Goal: Task Accomplishment & Management: Use online tool/utility

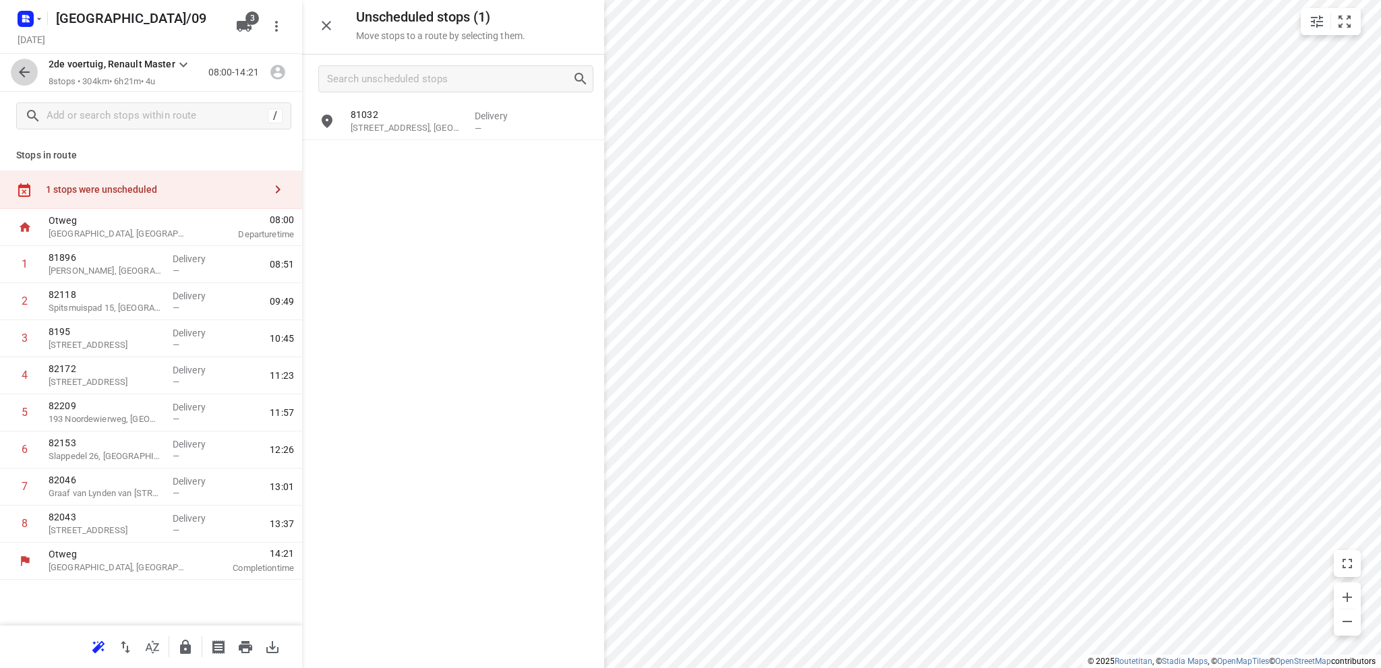
click at [24, 69] on icon "button" at bounding box center [24, 72] width 16 height 16
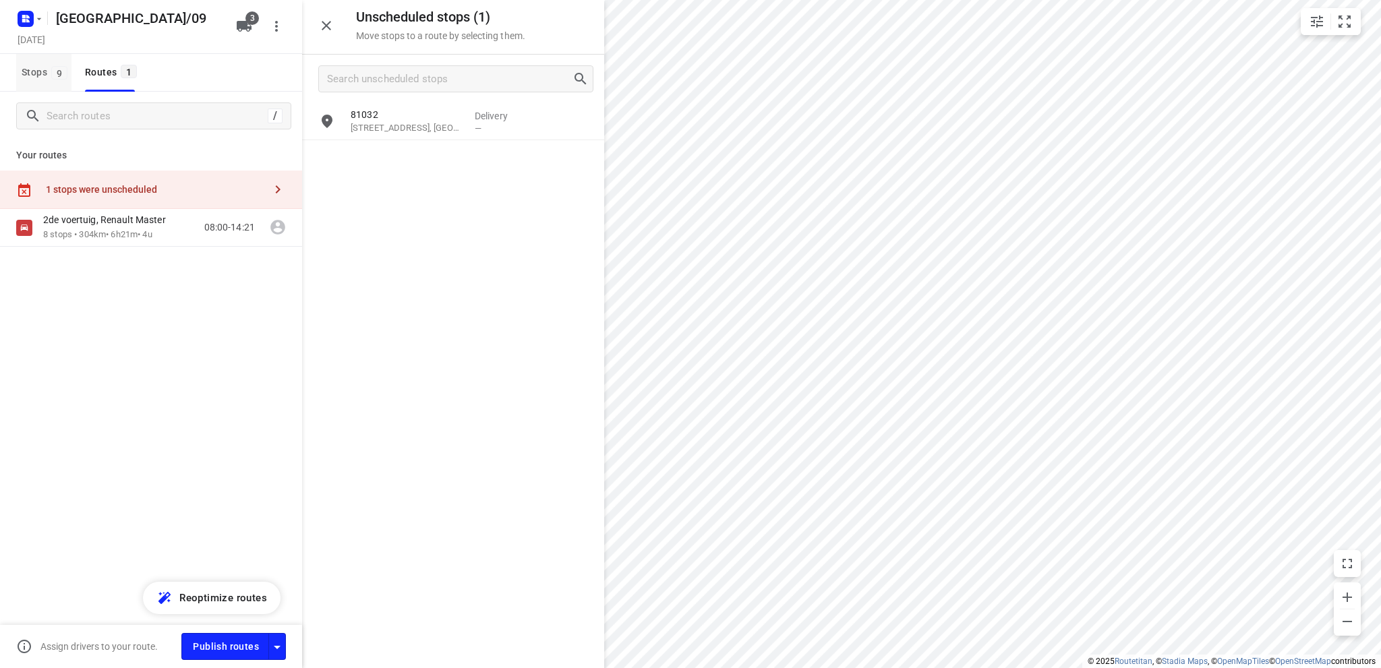
click at [30, 69] on span "Stops 9" at bounding box center [47, 72] width 50 height 17
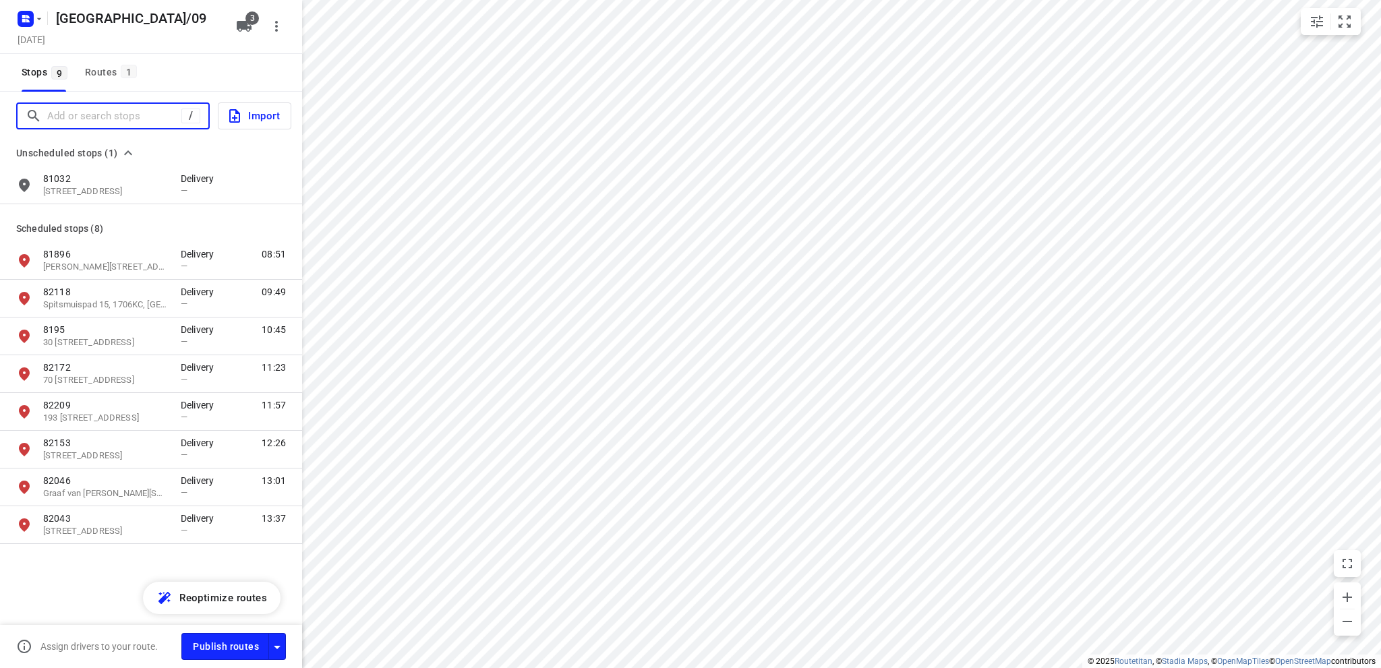
click at [86, 117] on input "Add or search stops" at bounding box center [114, 116] width 134 height 21
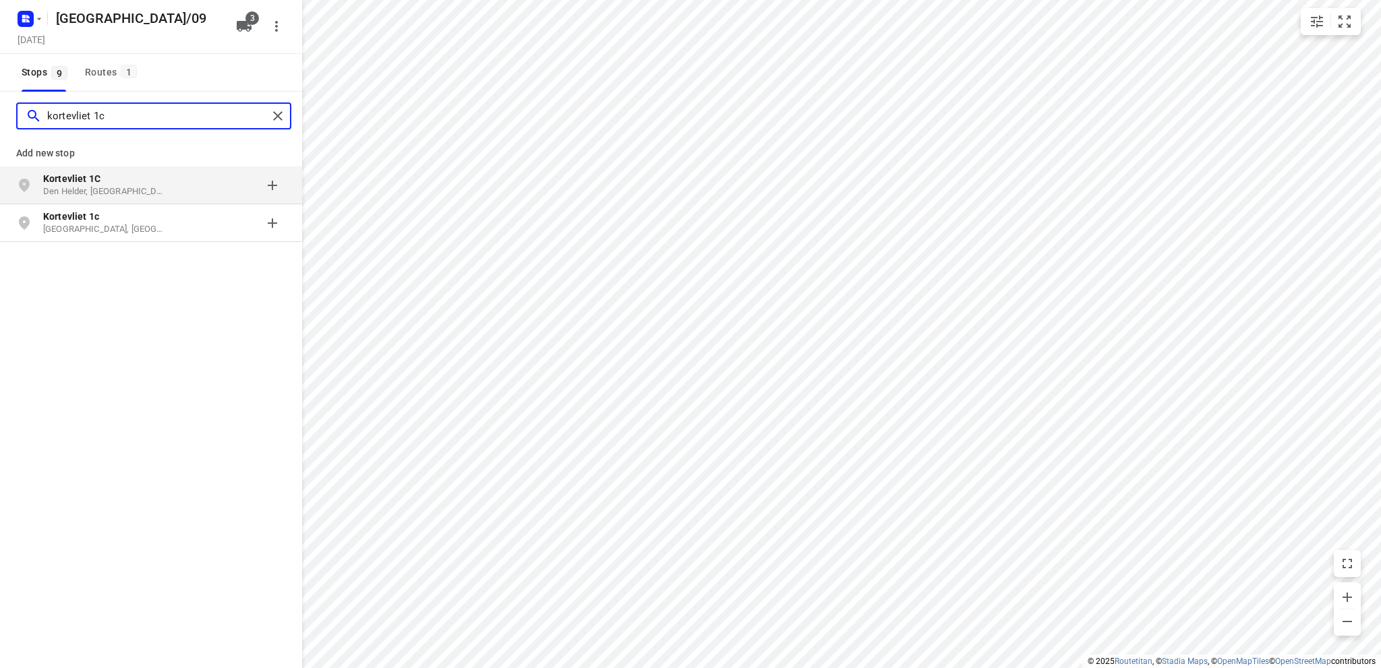
type input "kortevliet 1c"
click at [113, 180] on p "Kortevliet 1C" at bounding box center [105, 178] width 124 height 13
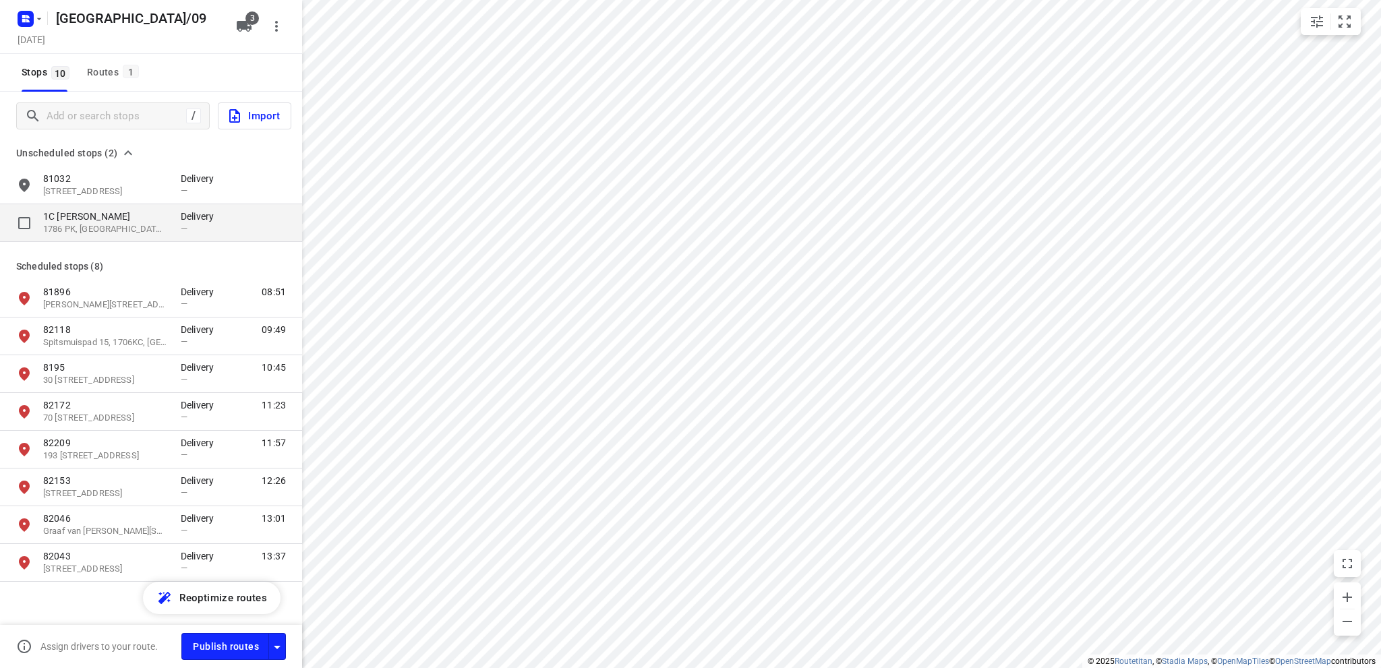
click at [83, 228] on p "1786 PK, Den Helder, NL" at bounding box center [105, 229] width 124 height 13
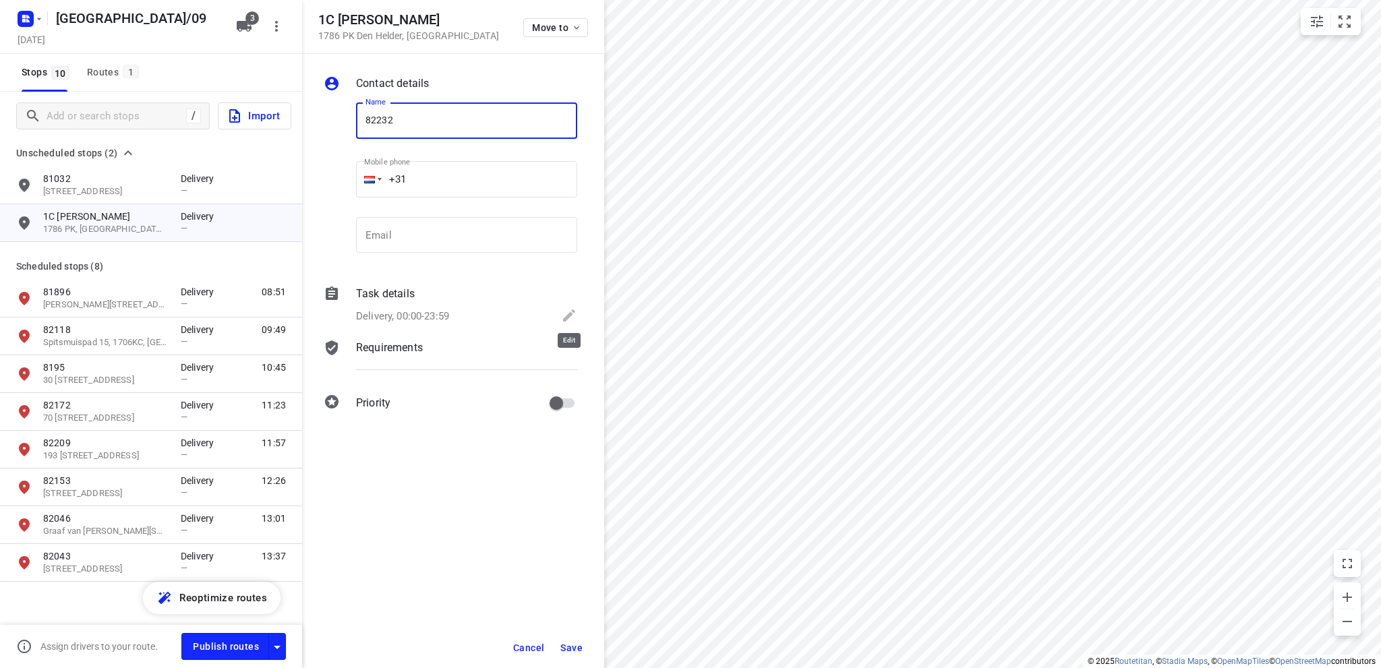
type input "82232"
click at [567, 314] on icon at bounding box center [569, 316] width 16 height 16
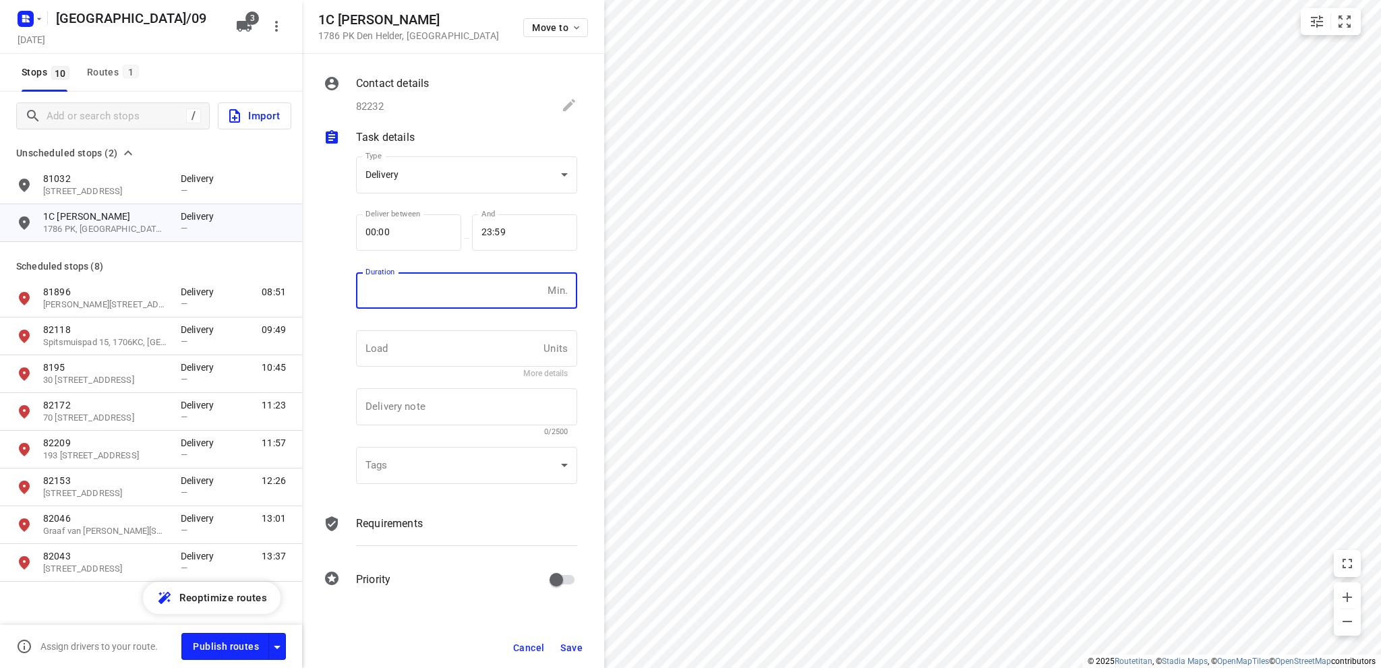
click at [408, 297] on input "number" at bounding box center [449, 290] width 186 height 36
type input "10"
click at [569, 643] on span "Save" at bounding box center [571, 648] width 22 height 11
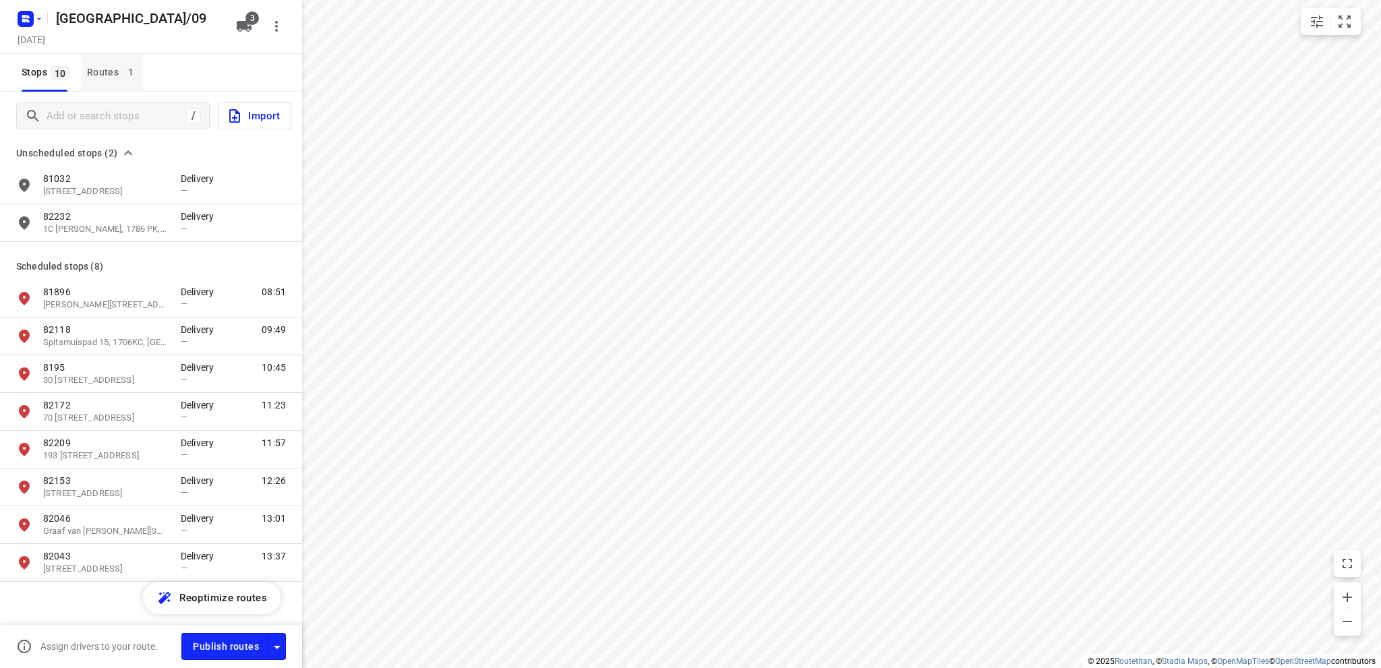
click at [99, 69] on div "Routes 1" at bounding box center [115, 72] width 56 height 17
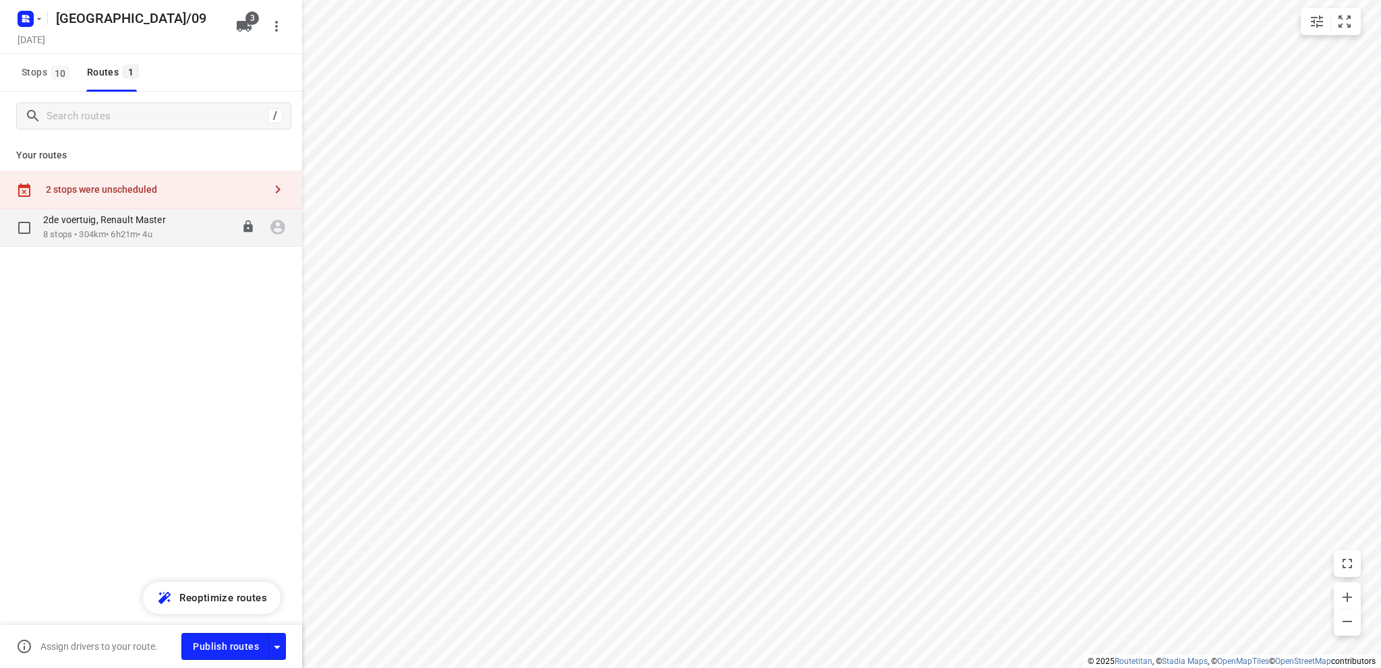
click at [94, 214] on p "2de voertuig, Renault Master" at bounding box center [108, 220] width 131 height 12
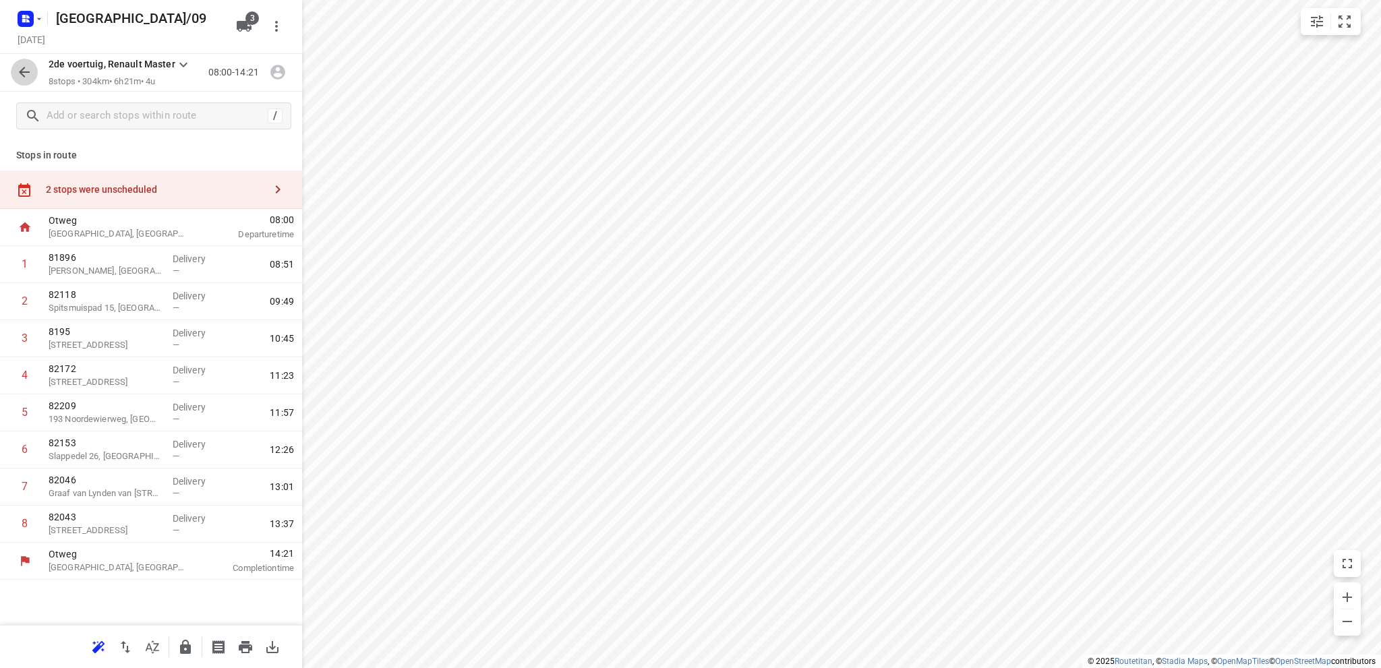
click at [23, 63] on button "button" at bounding box center [24, 72] width 27 height 27
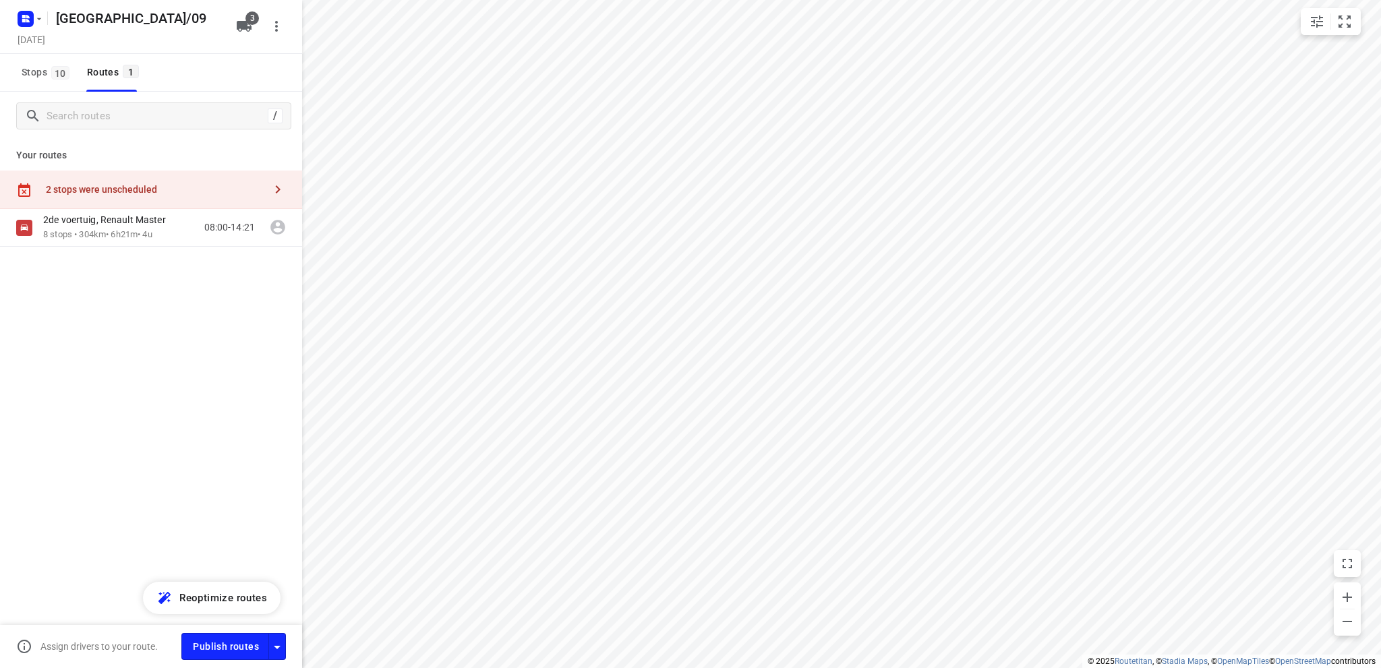
click at [93, 183] on div "2 stops were unscheduled" at bounding box center [151, 190] width 302 height 38
click at [326, 161] on input "grid" at bounding box center [327, 158] width 27 height 27
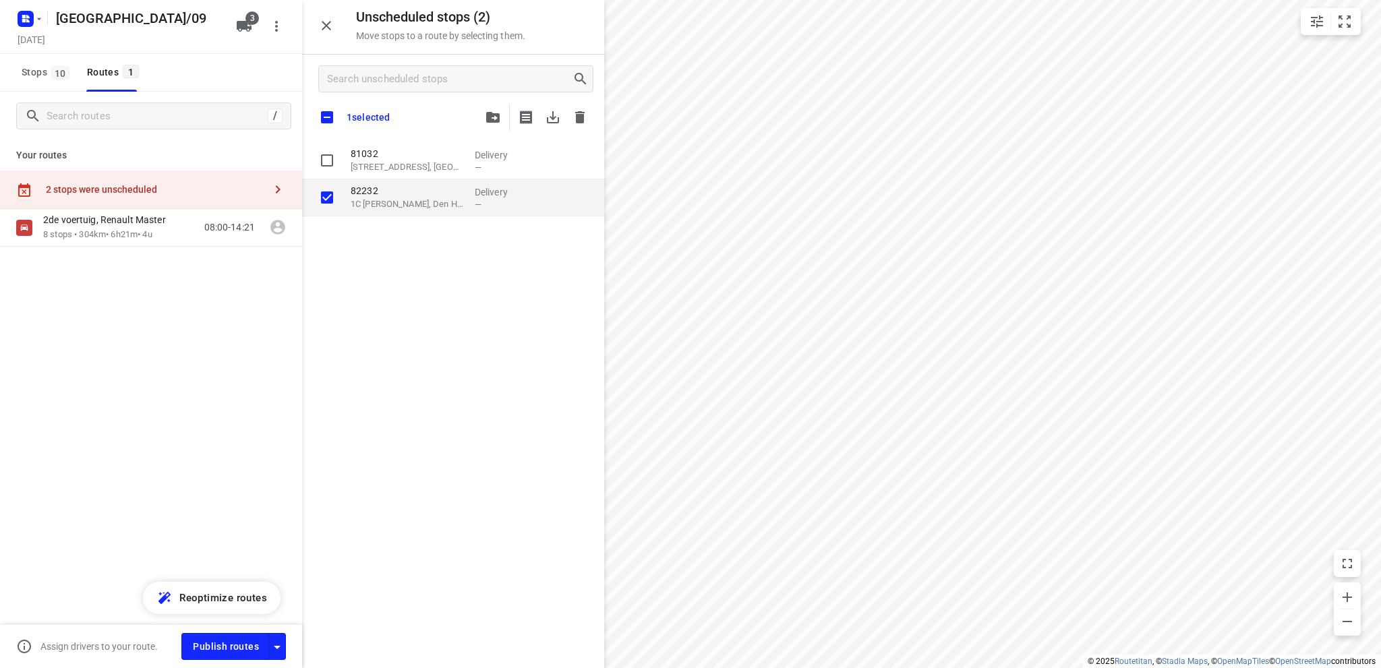
checkbox input "true"
click at [492, 115] on icon "button" at bounding box center [492, 117] width 13 height 11
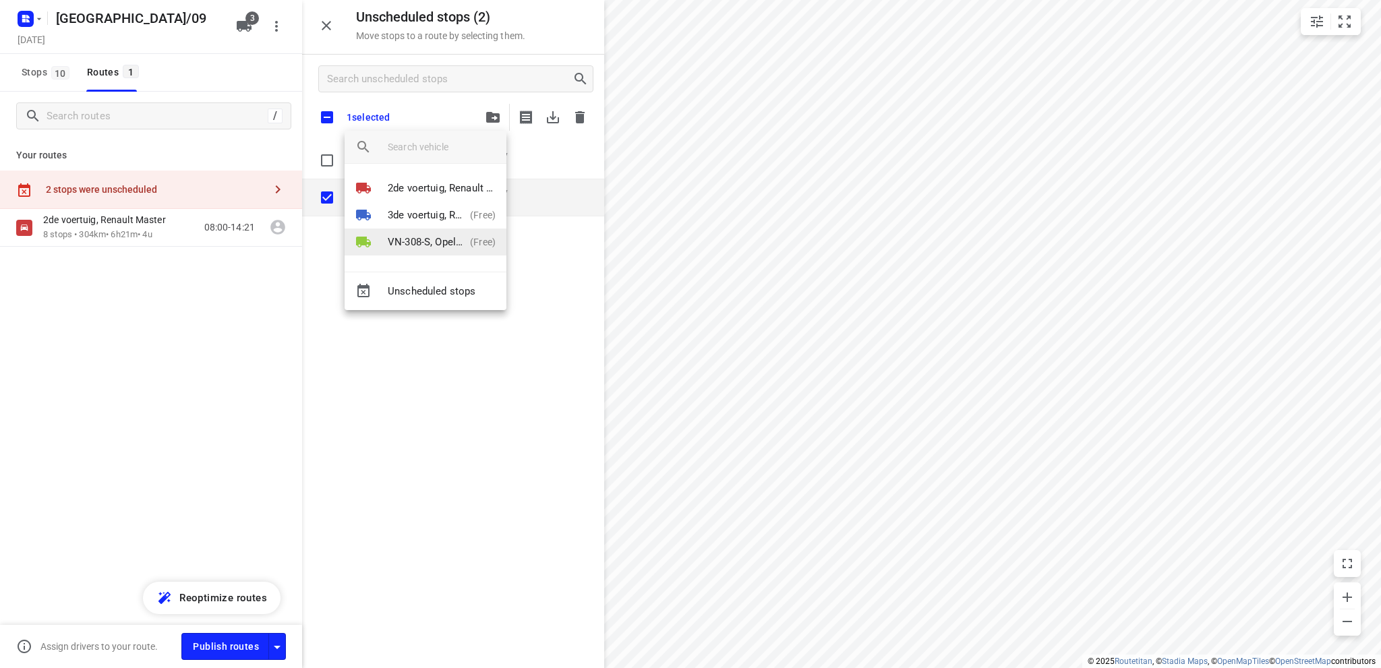
click at [430, 236] on p "VN-308-S, Opel Vivaro" at bounding box center [426, 243] width 77 height 16
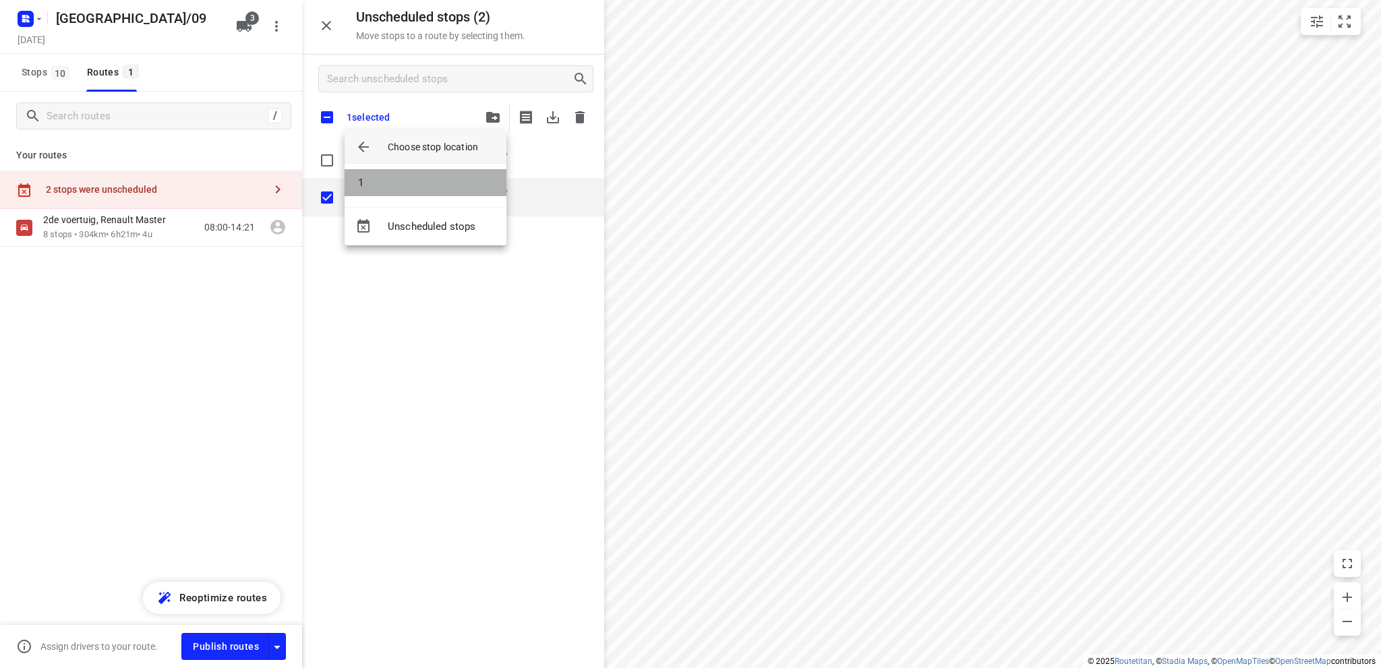
click at [429, 181] on li "1" at bounding box center [426, 182] width 162 height 27
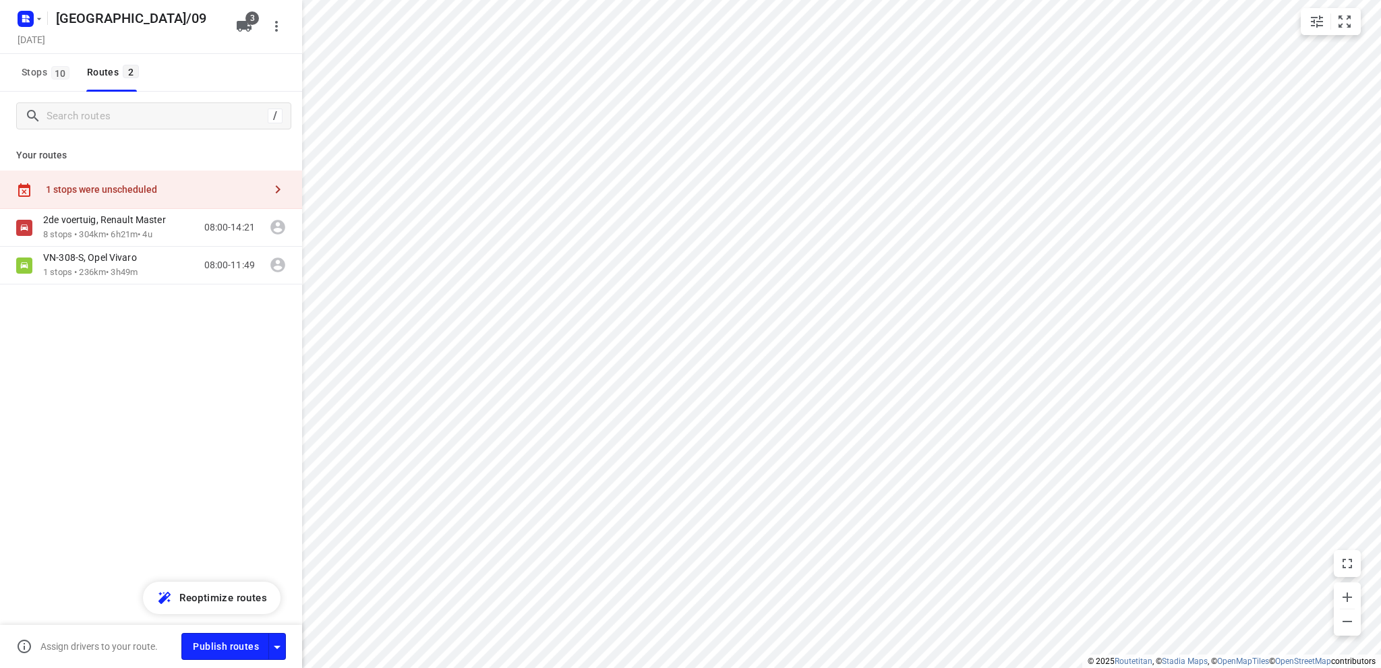
click at [70, 185] on div "1 stops were unscheduled" at bounding box center [155, 189] width 219 height 11
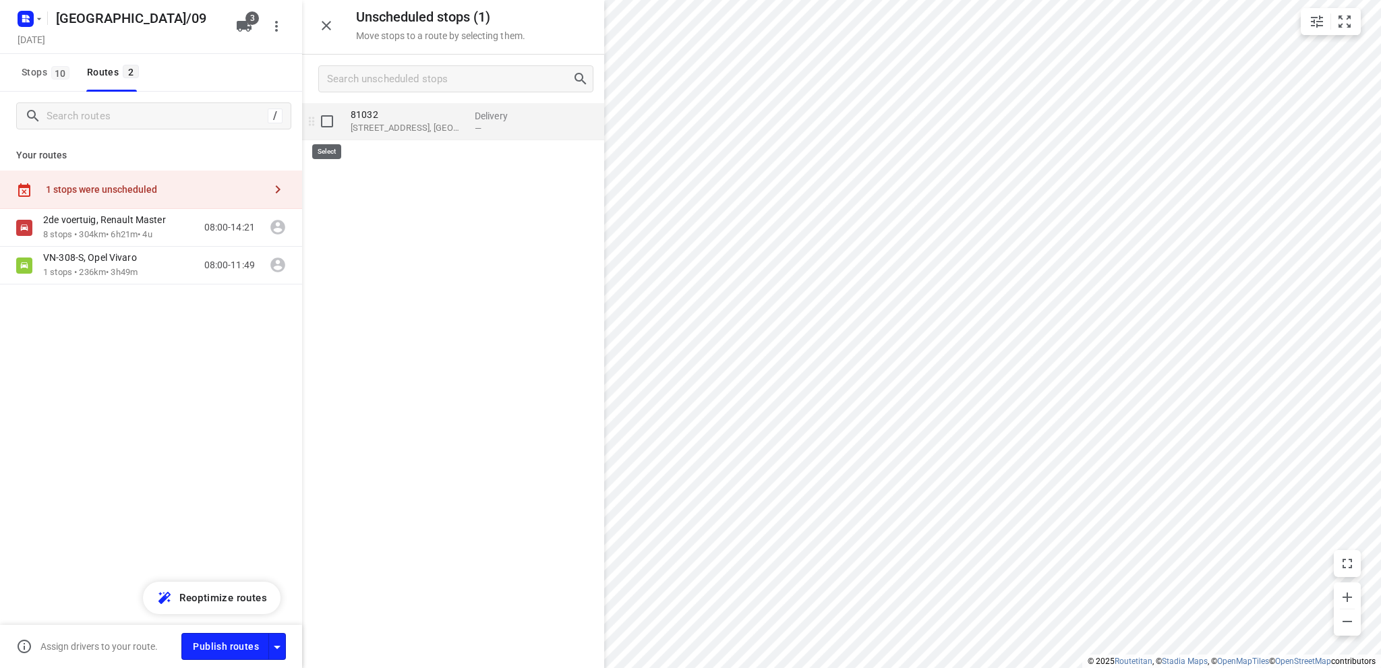
click at [328, 118] on input "grid" at bounding box center [327, 121] width 27 height 27
checkbox input "true"
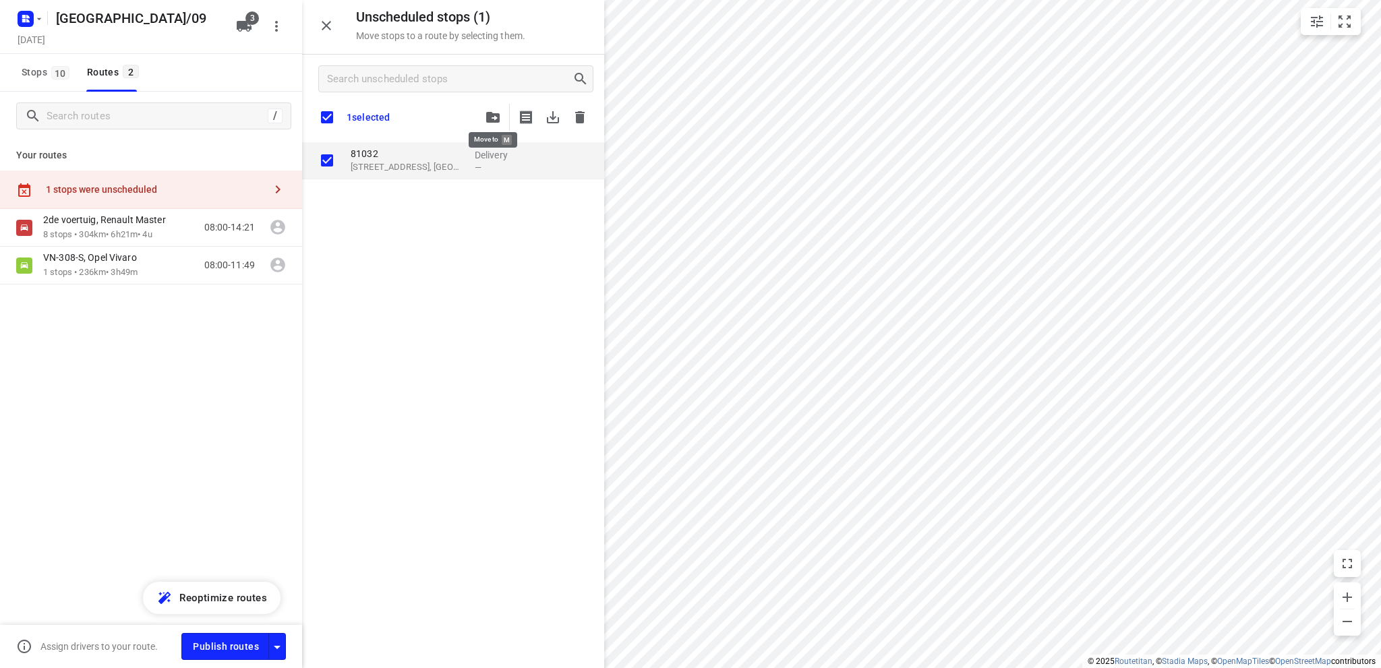
click at [492, 113] on icon "button" at bounding box center [492, 117] width 13 height 11
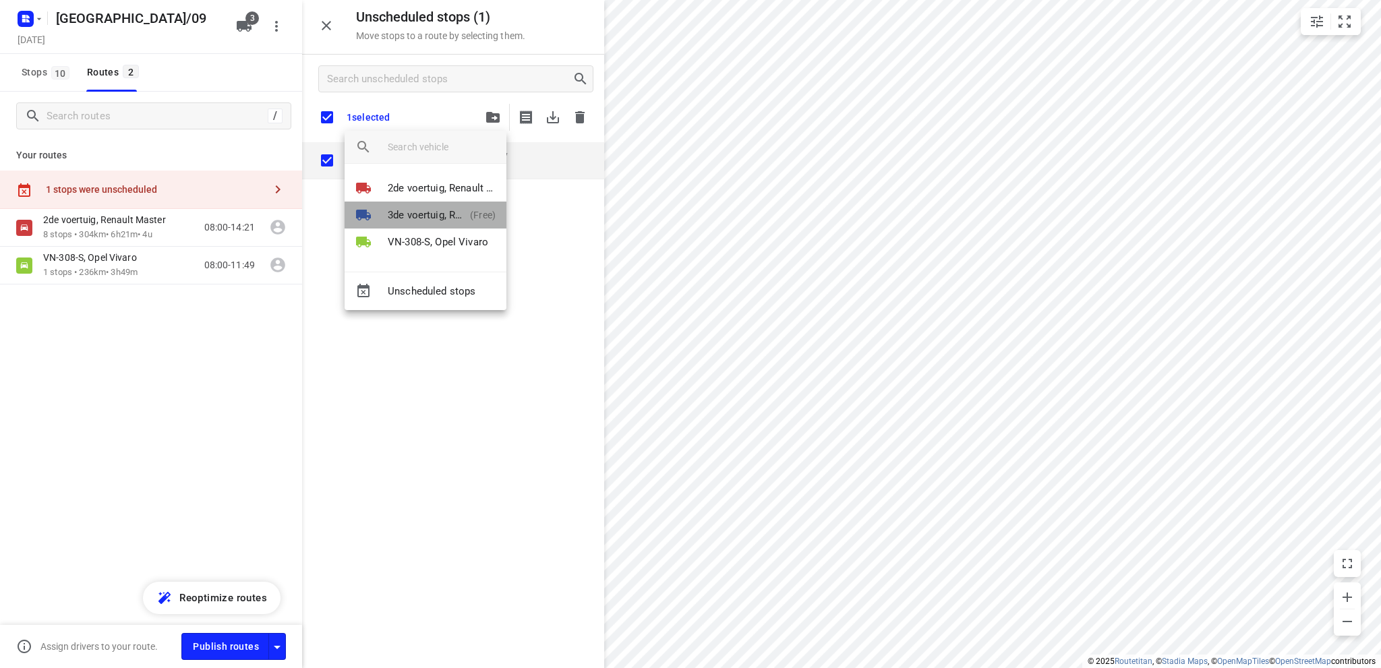
click at [435, 208] on p "3de voertuig, Renault Master" at bounding box center [426, 216] width 77 height 16
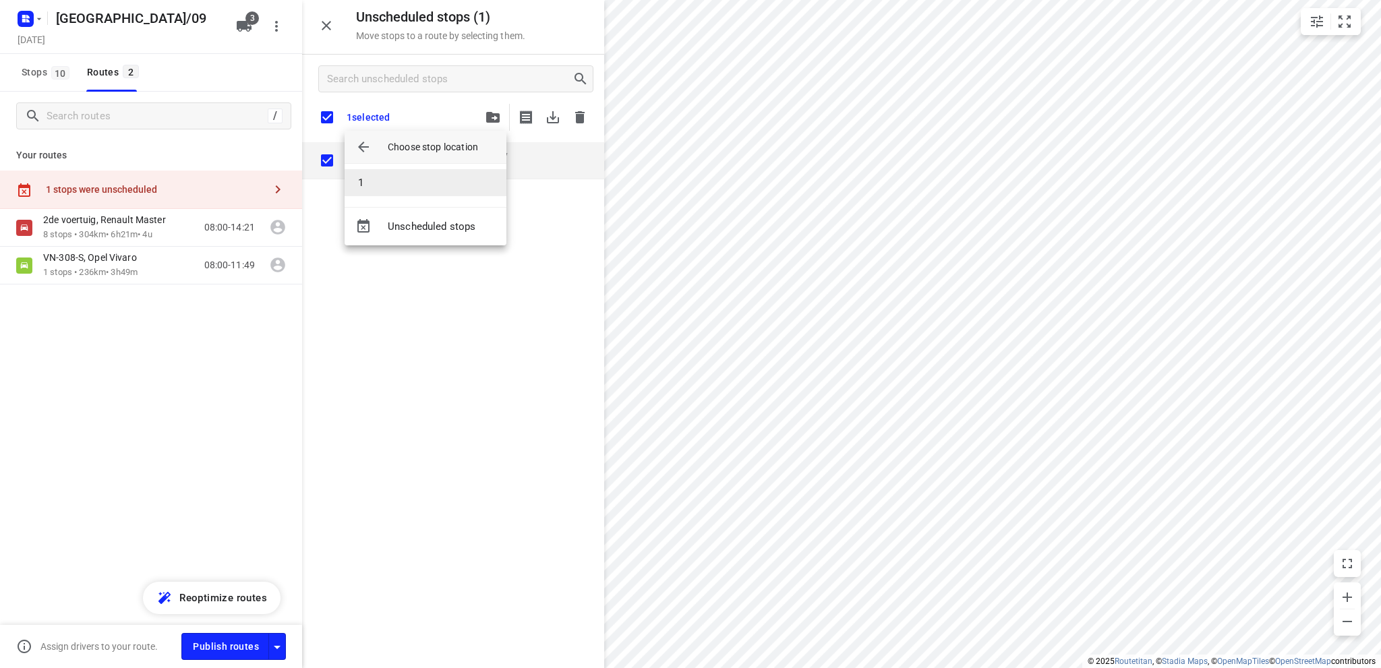
click at [410, 185] on li "1" at bounding box center [426, 182] width 162 height 27
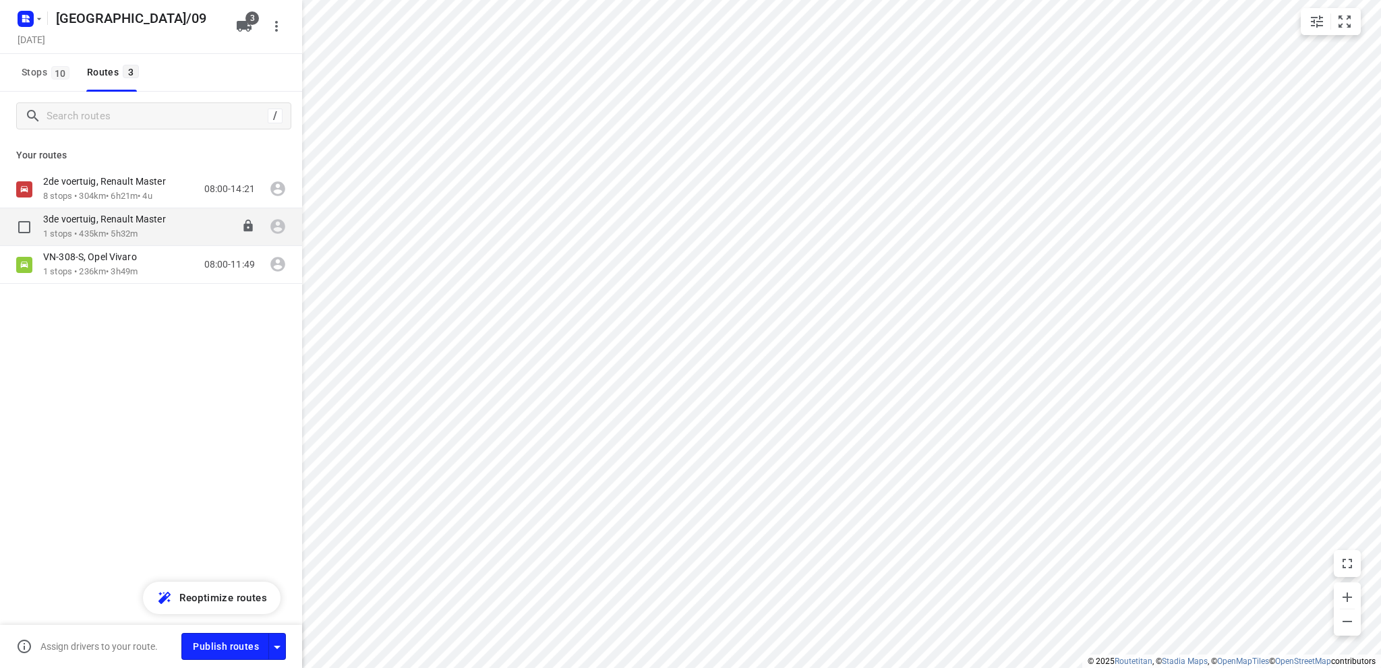
click at [97, 229] on p "1 stops • 435km • 5h32m" at bounding box center [111, 234] width 136 height 13
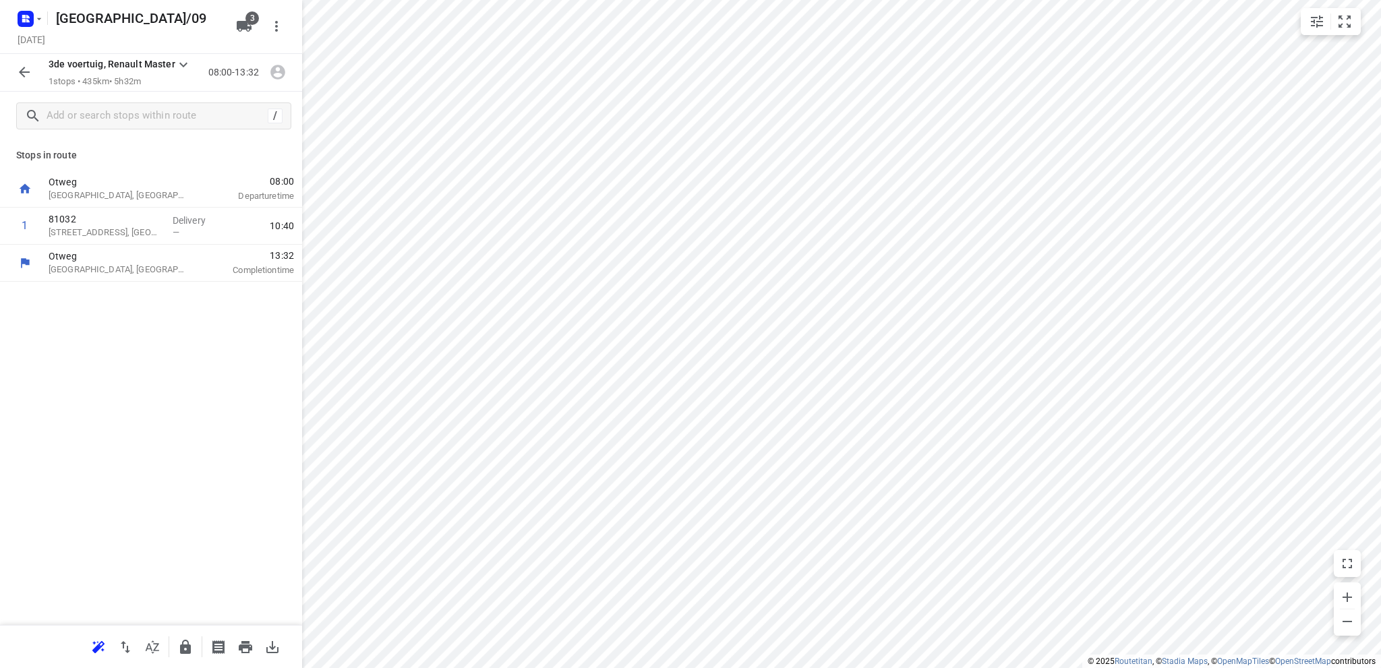
click at [27, 72] on icon "button" at bounding box center [24, 72] width 11 height 11
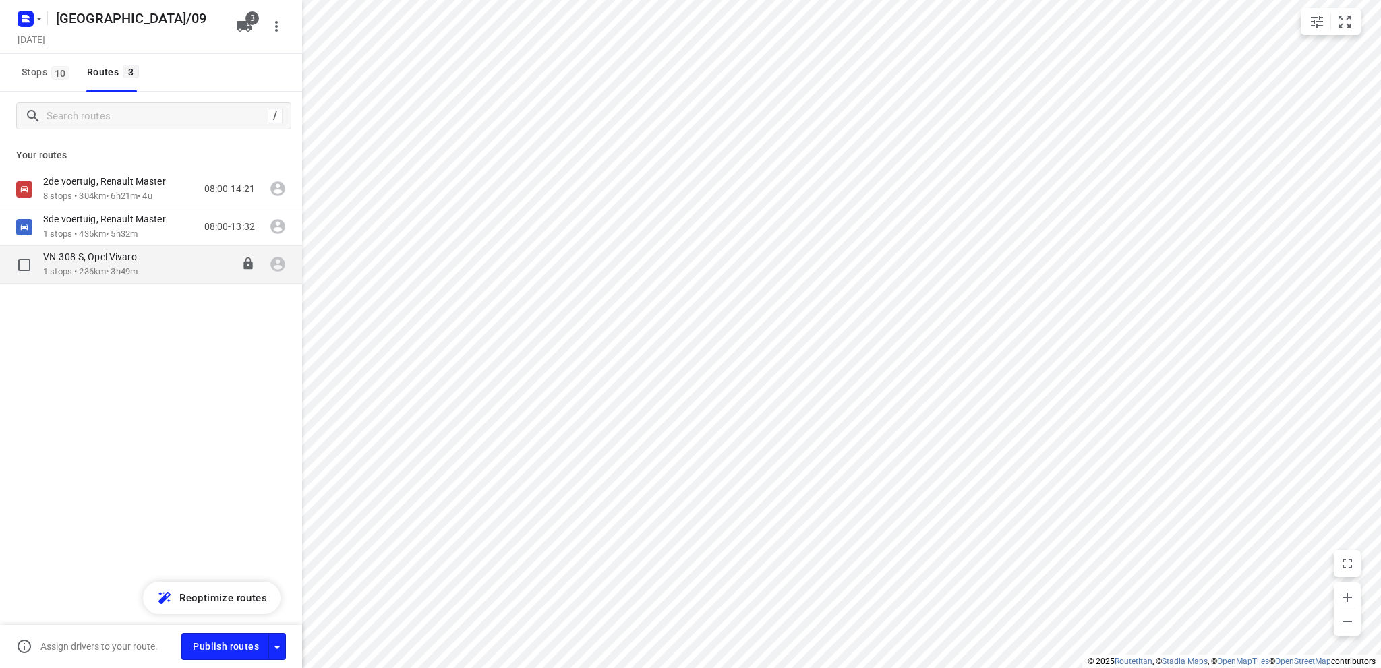
click at [99, 271] on p "1 stops • 236km • 3h49m" at bounding box center [96, 272] width 107 height 13
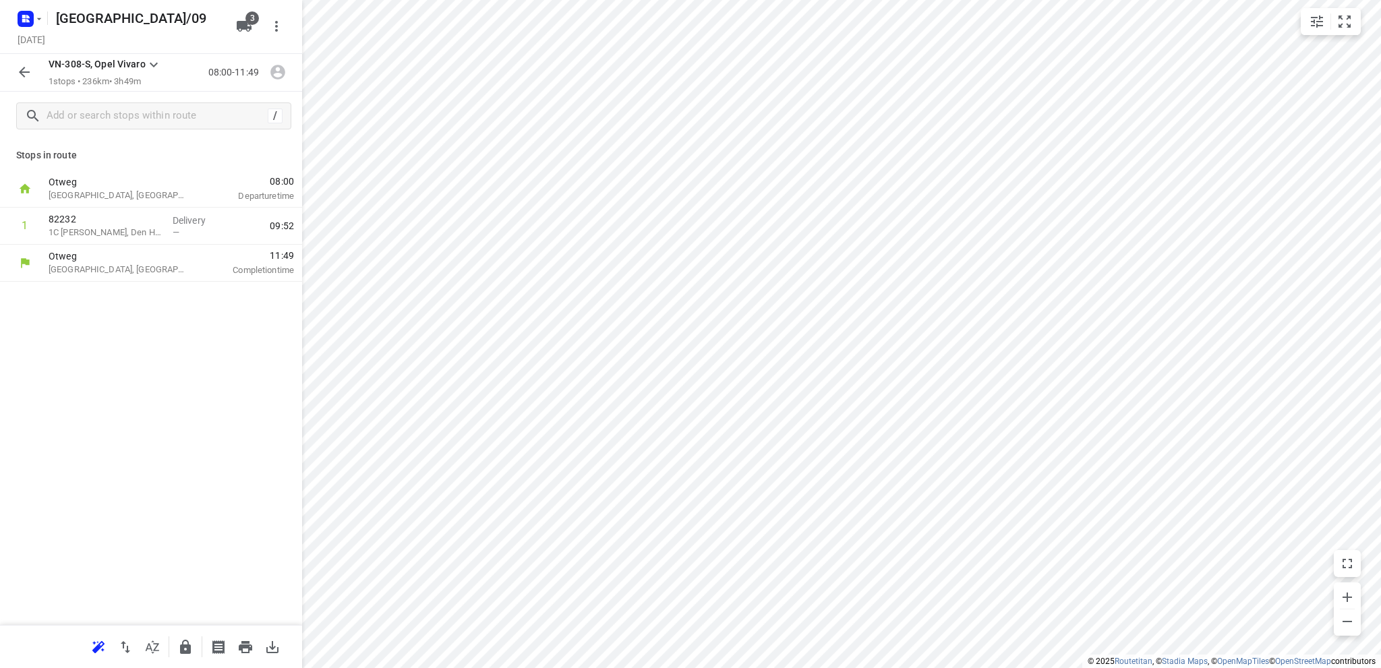
click at [24, 71] on icon "button" at bounding box center [24, 72] width 16 height 16
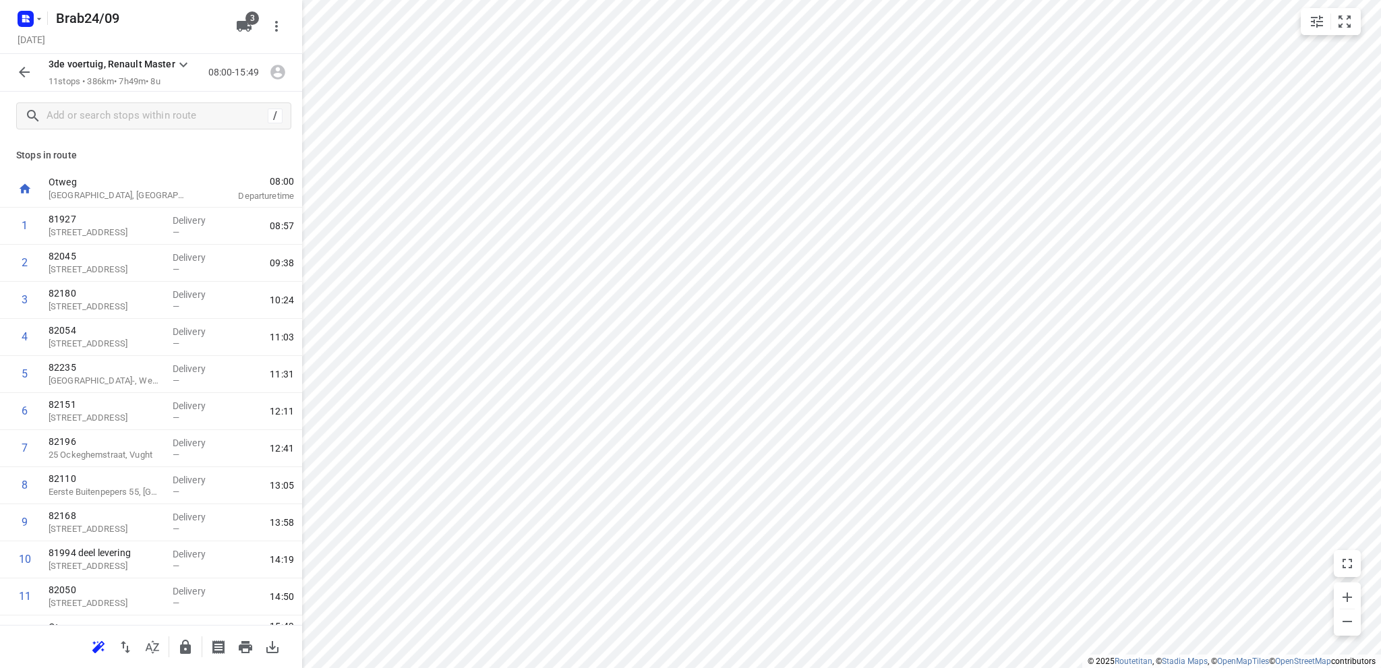
scroll to position [27, 0]
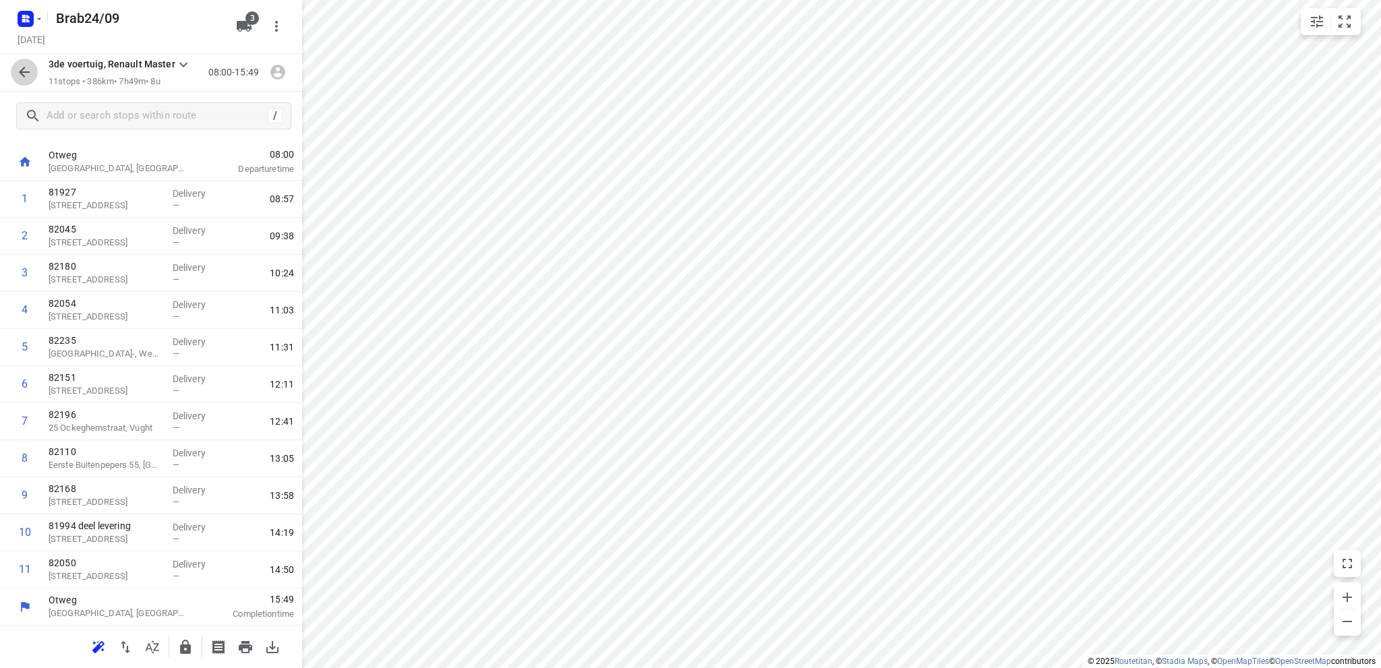
click at [22, 67] on icon "button" at bounding box center [24, 72] width 16 height 16
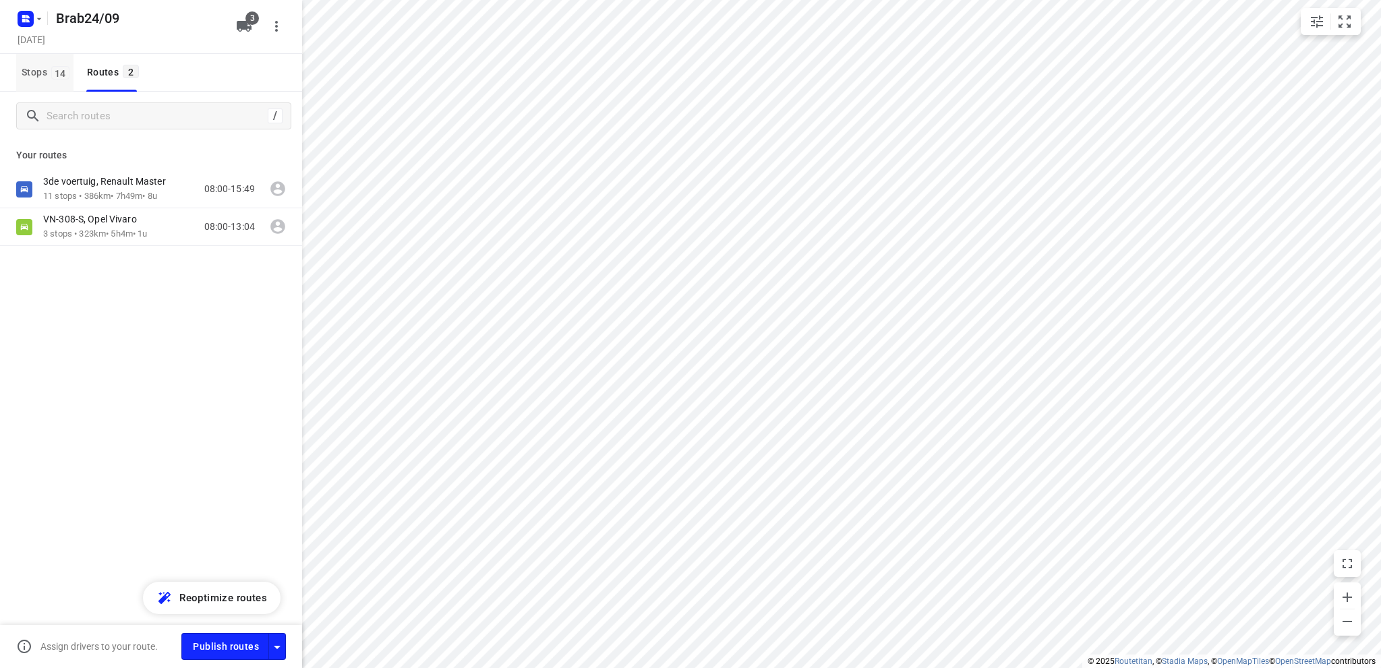
click at [30, 68] on span "Stops 14" at bounding box center [48, 72] width 52 height 17
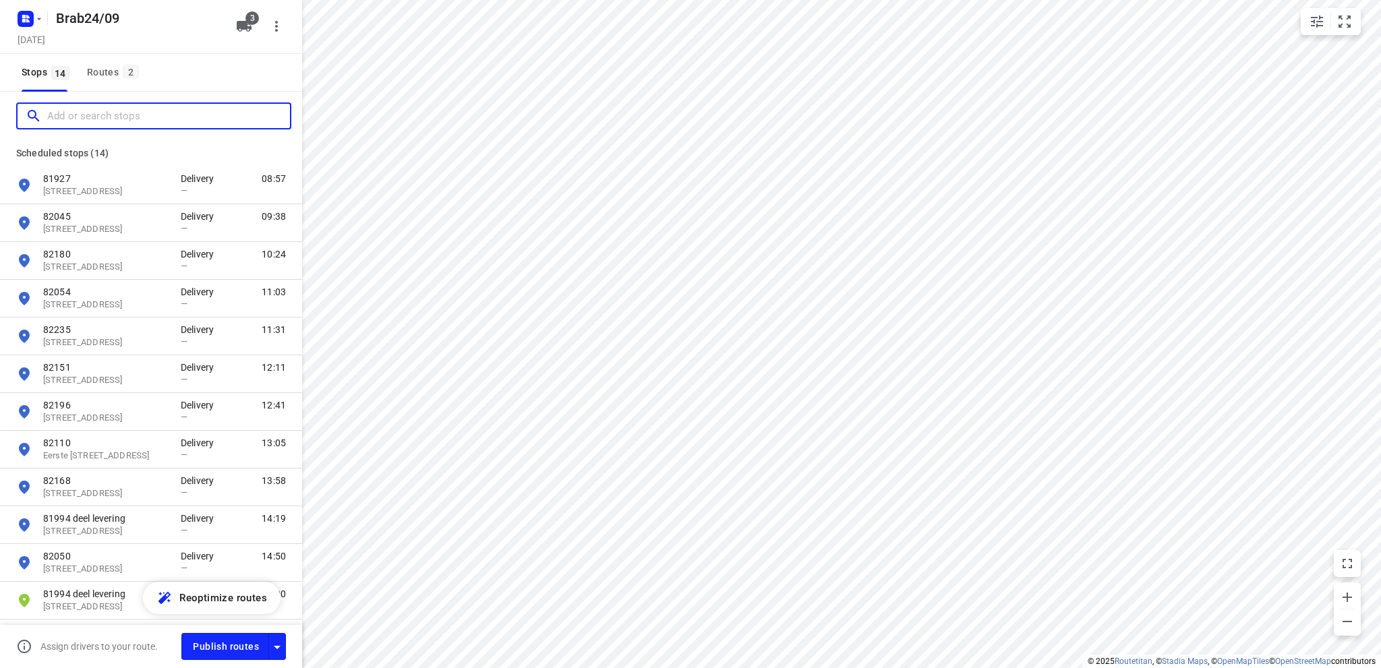
click at [78, 109] on input "Add or search stops" at bounding box center [168, 116] width 243 height 21
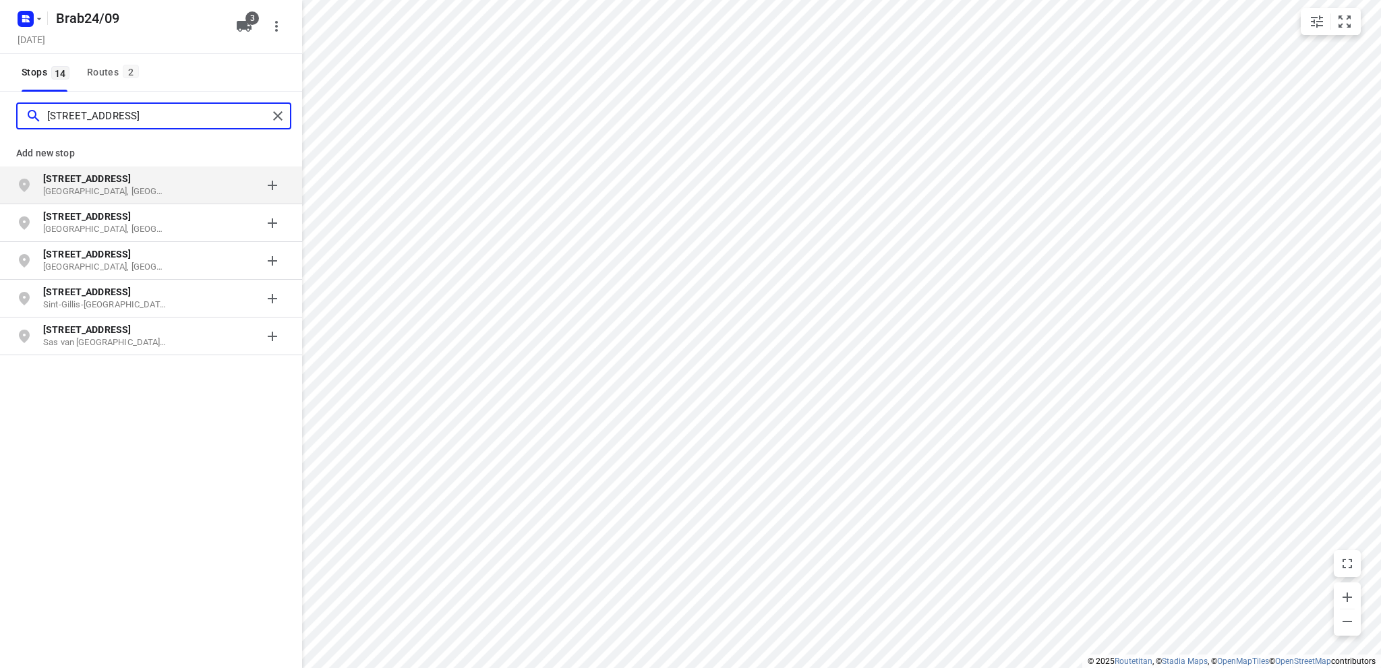
type input "[STREET_ADDRESS]"
click at [124, 183] on p "[STREET_ADDRESS]" at bounding box center [105, 178] width 124 height 13
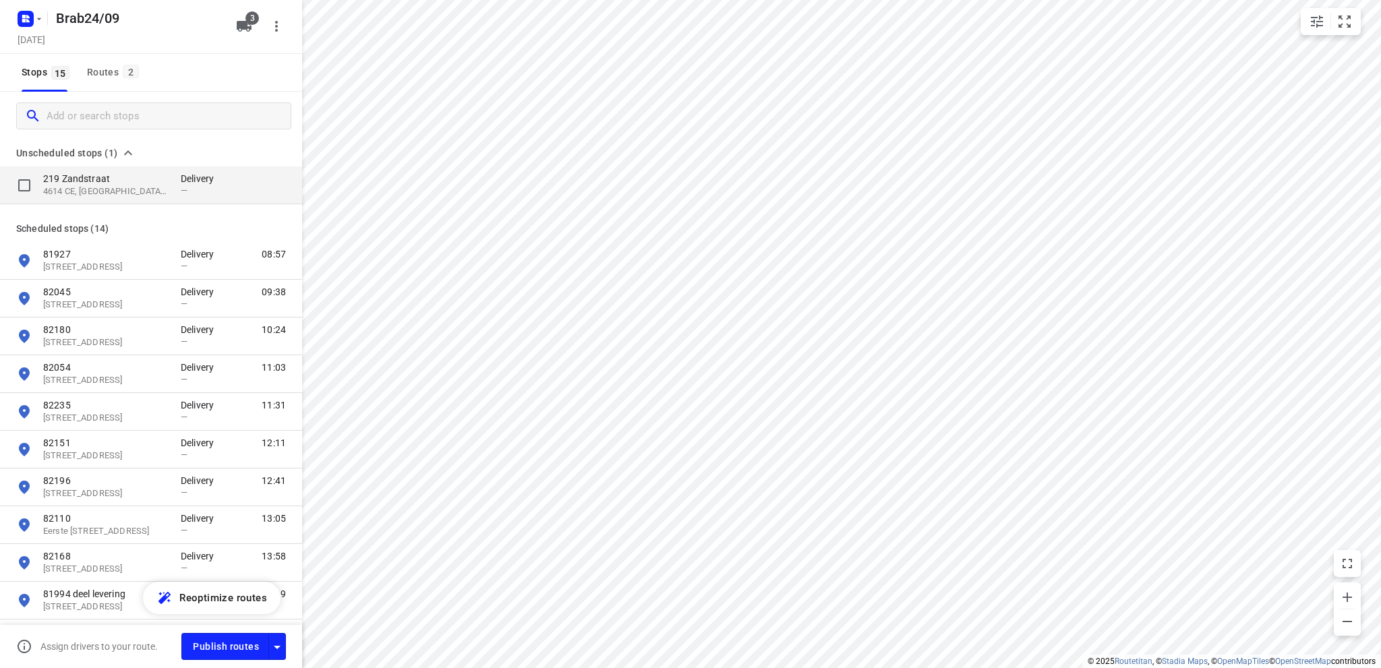
click at [118, 185] on p "4614 CE, [GEOGRAPHIC_DATA], [GEOGRAPHIC_DATA]" at bounding box center [105, 191] width 124 height 13
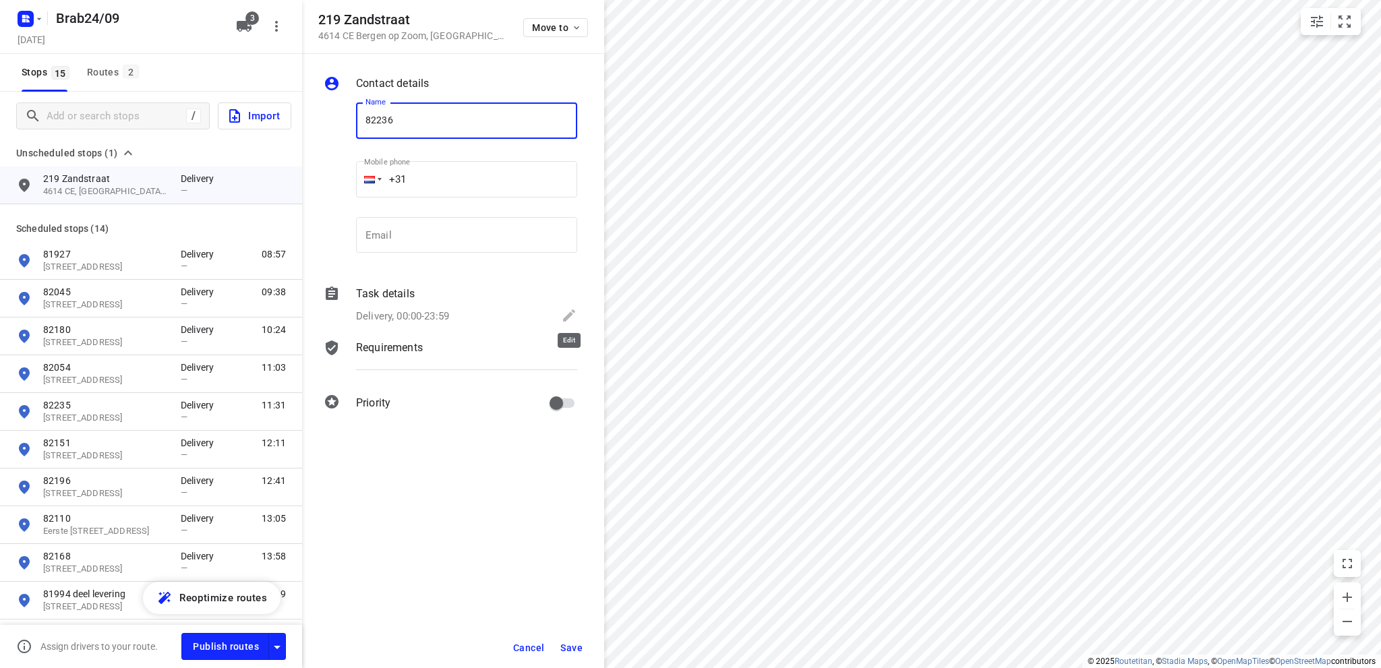
type input "82236"
click at [575, 312] on icon at bounding box center [569, 316] width 16 height 16
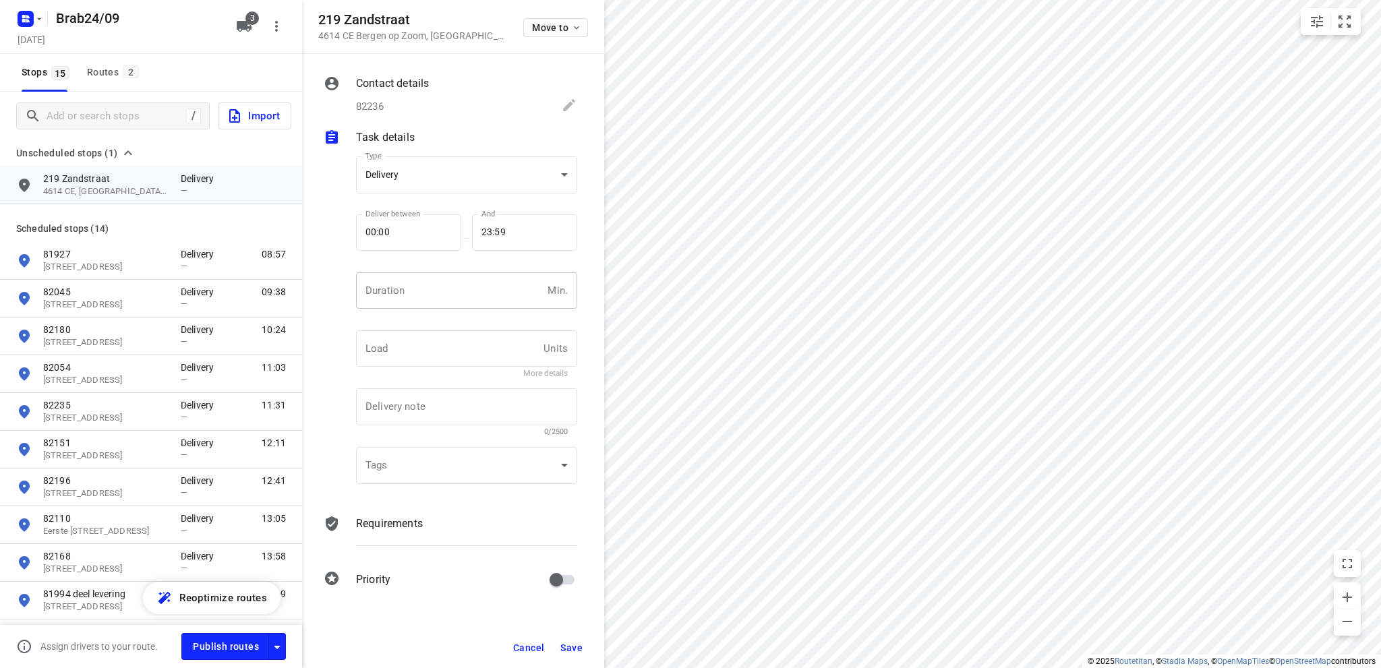
click at [427, 286] on input "number" at bounding box center [449, 290] width 186 height 36
type input "10"
click at [577, 646] on span "Save" at bounding box center [571, 648] width 22 height 11
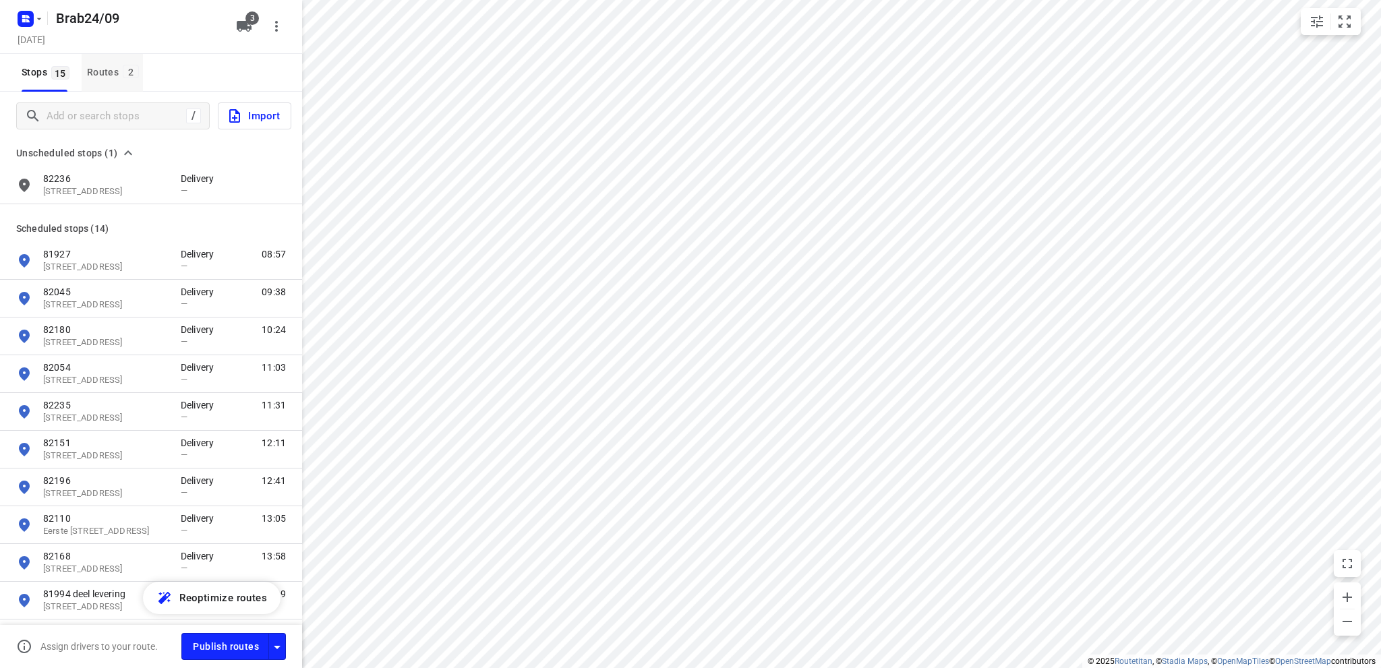
click at [98, 71] on div "Routes 2" at bounding box center [115, 72] width 56 height 17
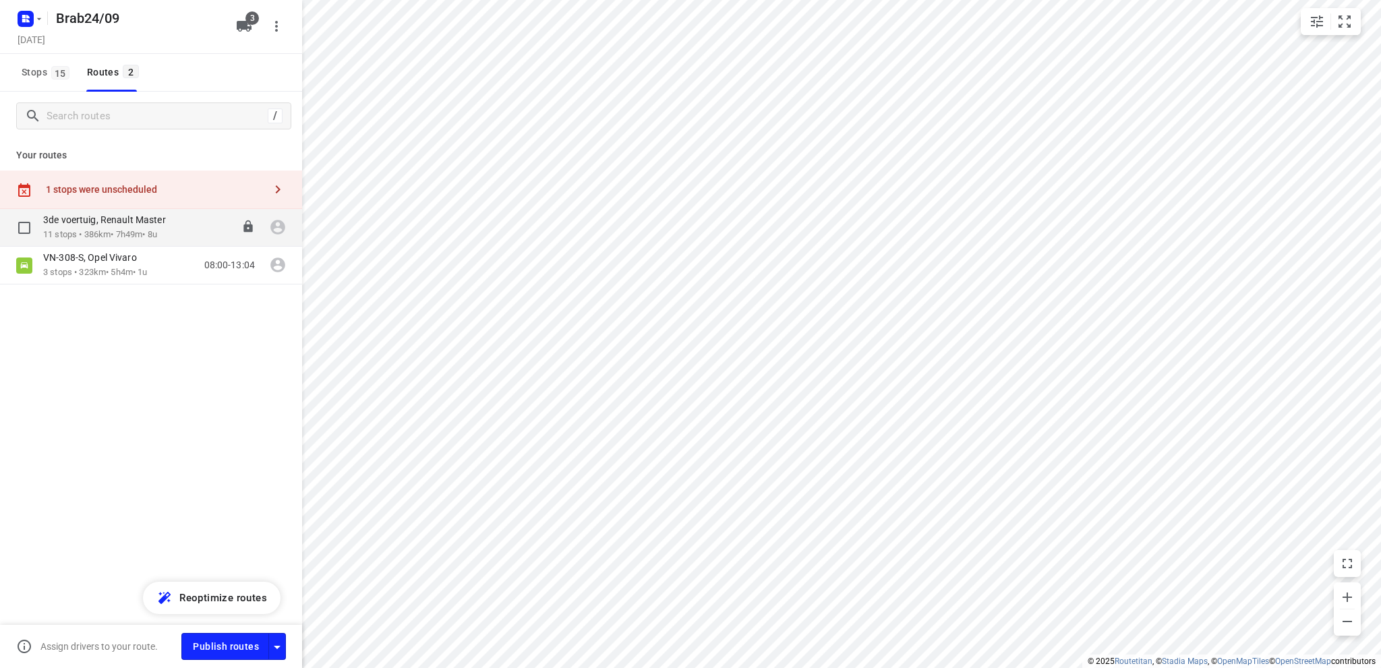
click at [92, 227] on div "3de voertuig, Renault Master" at bounding box center [111, 221] width 136 height 15
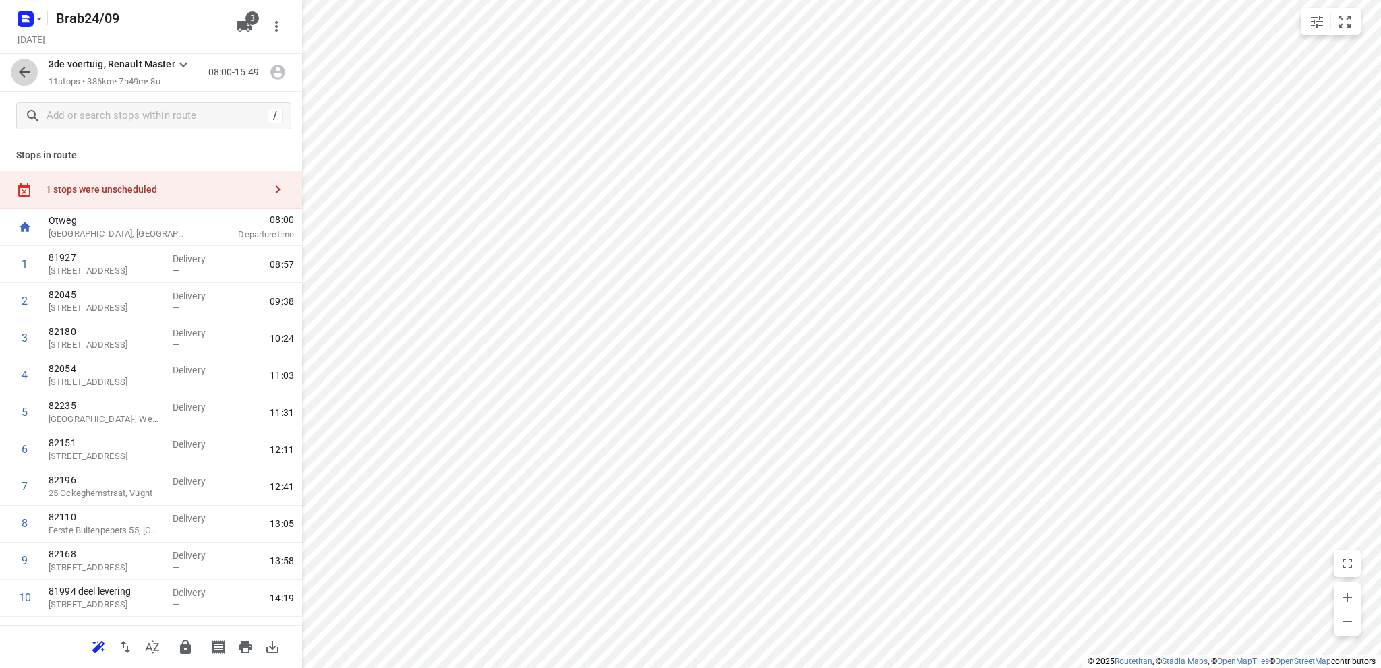
click at [20, 69] on icon "button" at bounding box center [24, 72] width 16 height 16
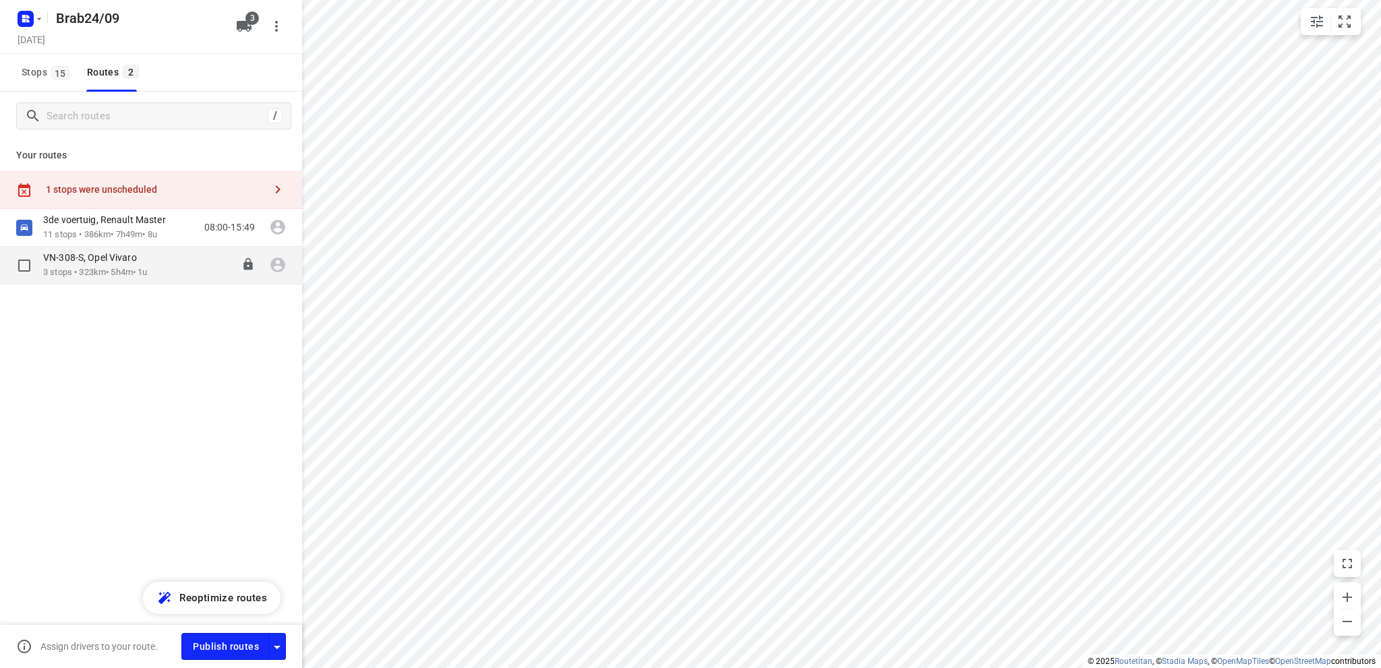
click at [67, 265] on div "VN-308-S, Opel Vivaro" at bounding box center [96, 259] width 107 height 15
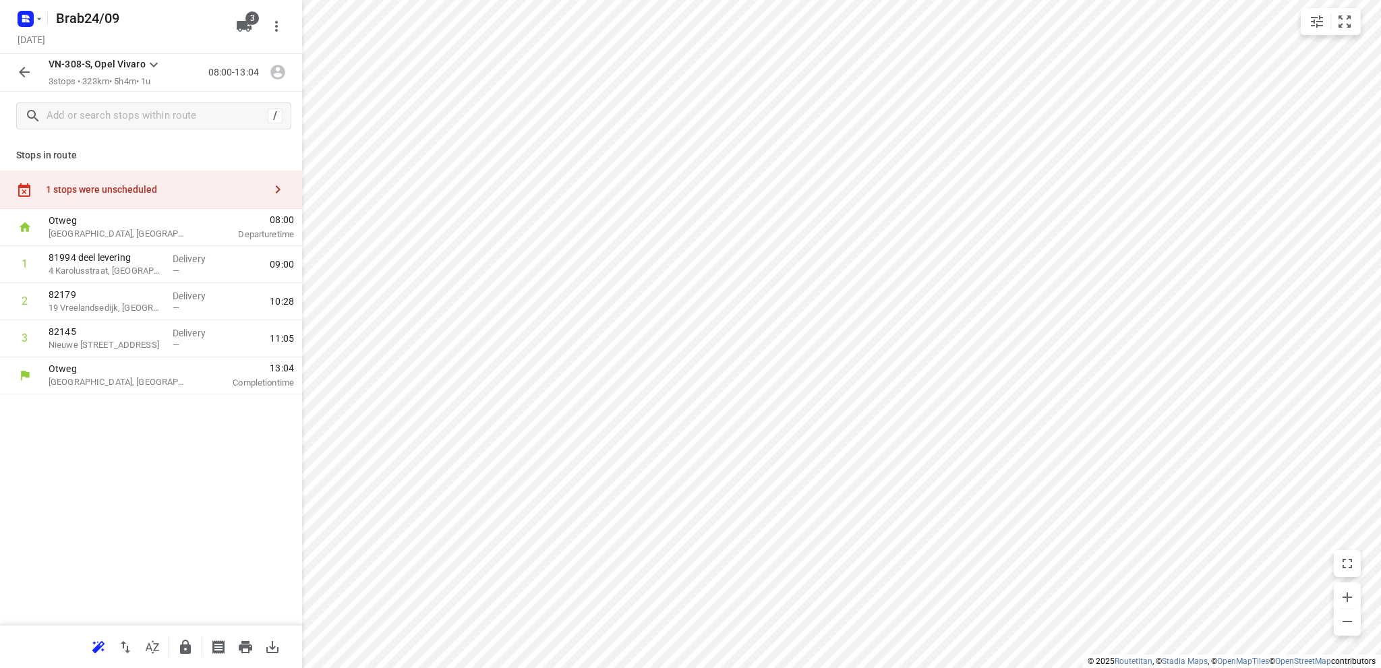
click at [136, 186] on div "1 stops were unscheduled" at bounding box center [155, 189] width 219 height 11
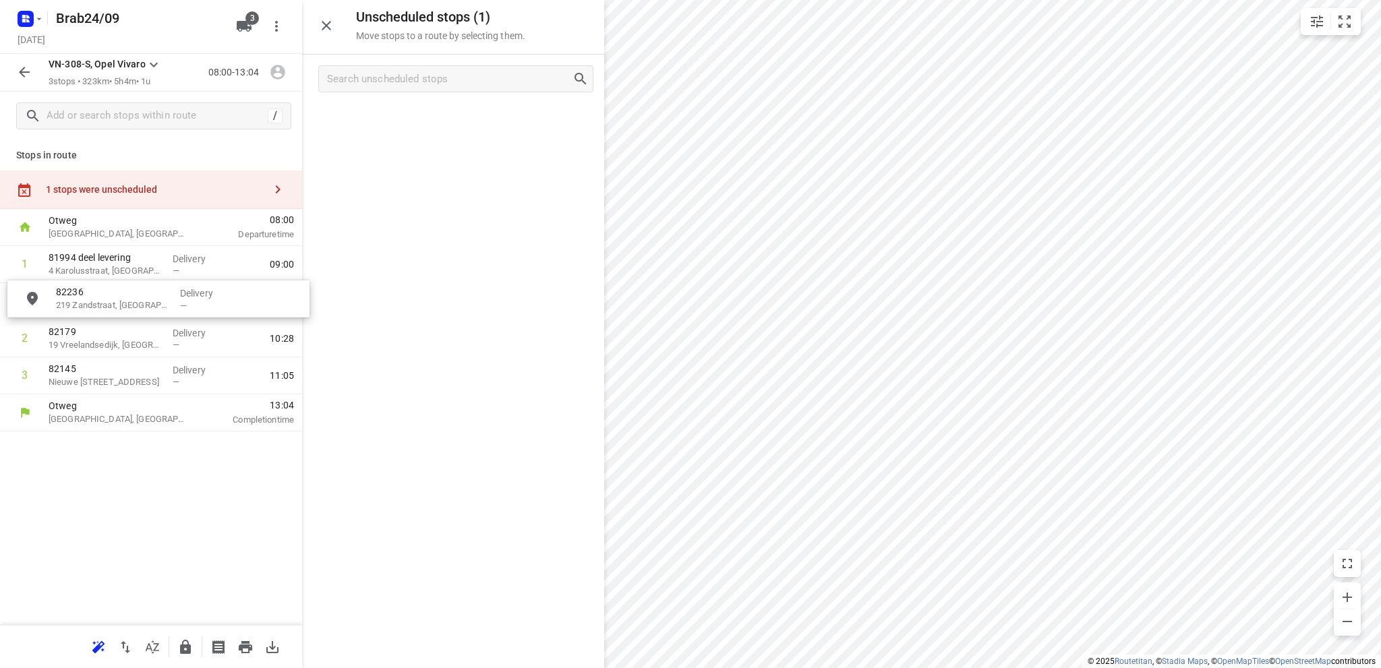
drag, startPoint x: 420, startPoint y: 121, endPoint x: 121, endPoint y: 304, distance: 349.9
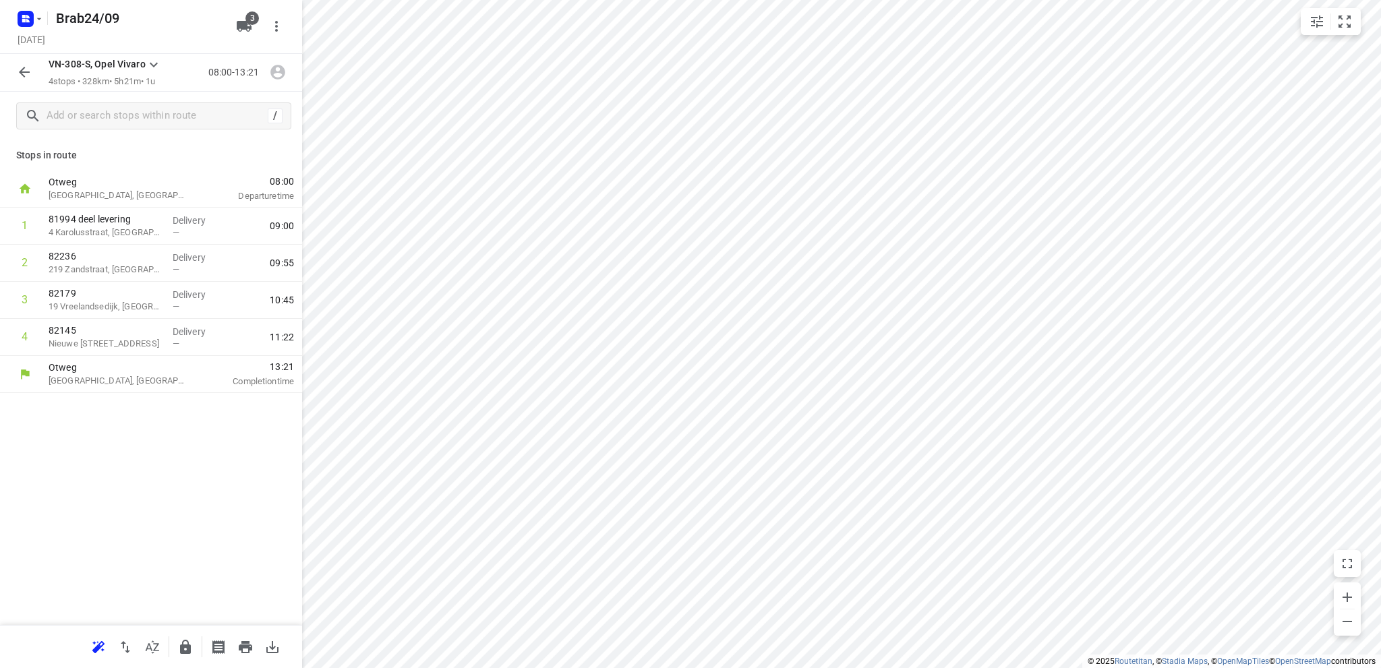
click at [64, 652] on div at bounding box center [151, 646] width 302 height 43
click at [26, 69] on icon "button" at bounding box center [24, 72] width 16 height 16
